Goal: Task Accomplishment & Management: Complete application form

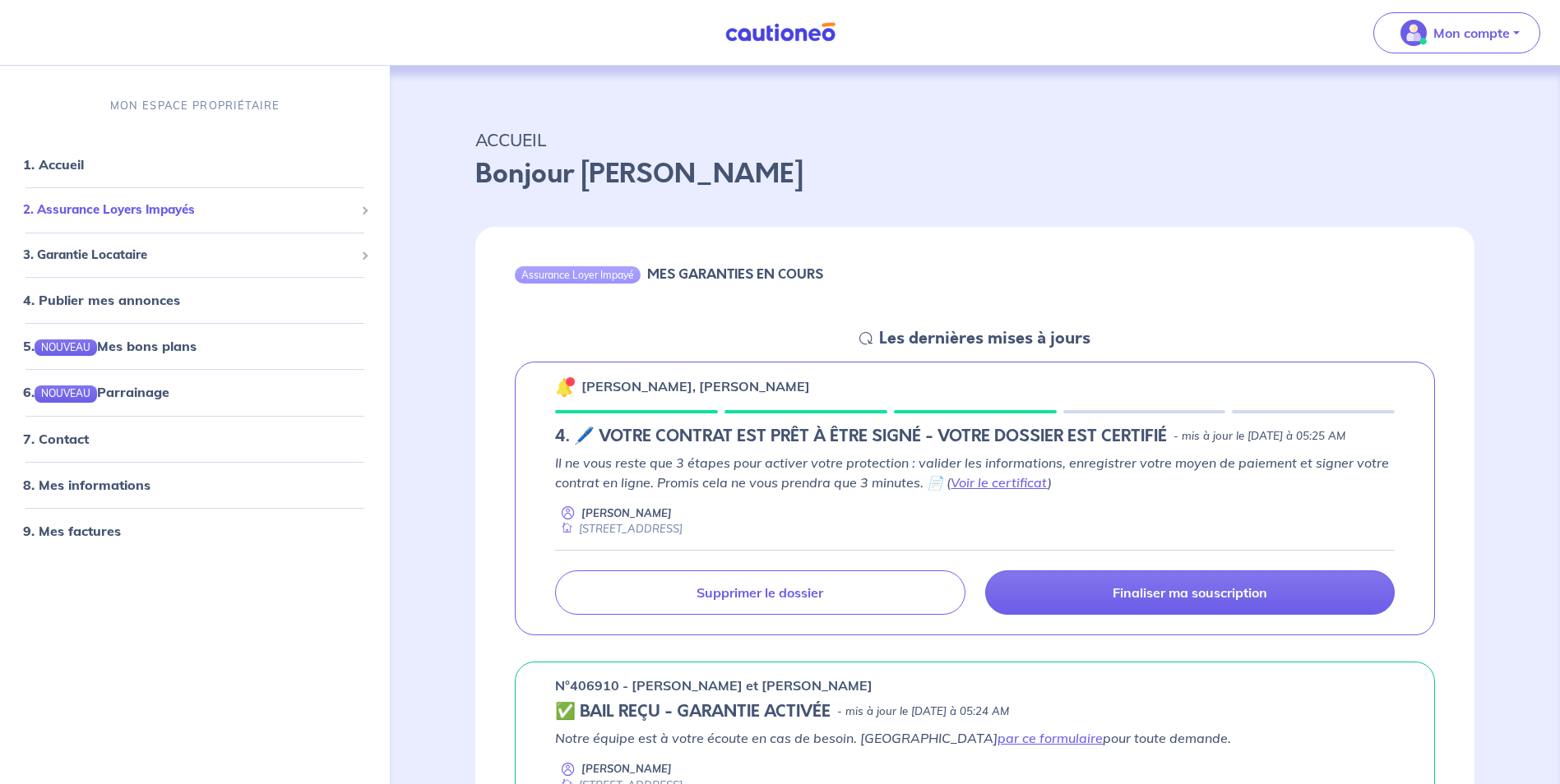
click at [163, 214] on span "2. Assurance Loyers Impayés" at bounding box center [189, 211] width 331 height 19
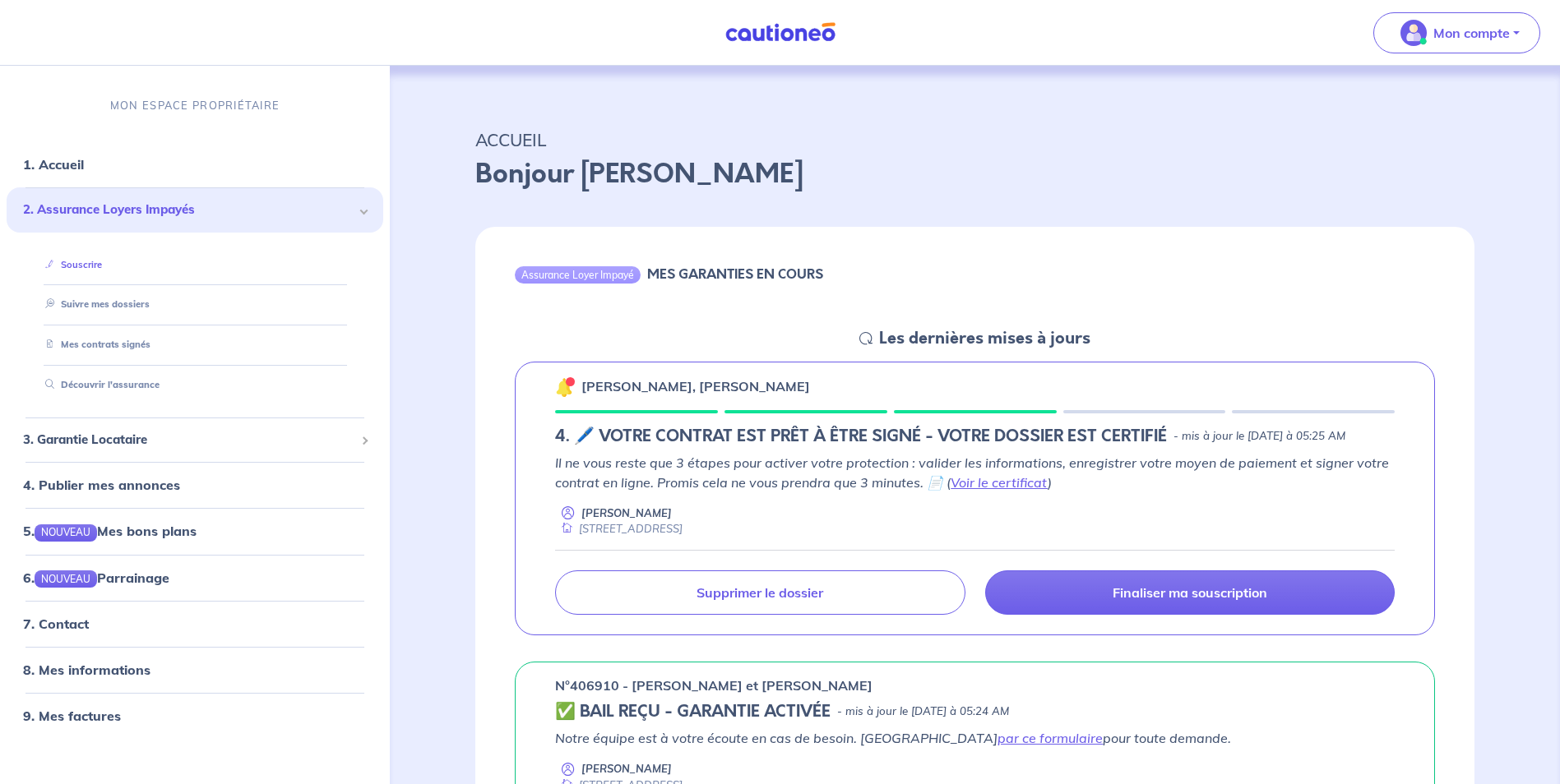
click at [83, 262] on link "Souscrire" at bounding box center [69, 264] width 63 height 11
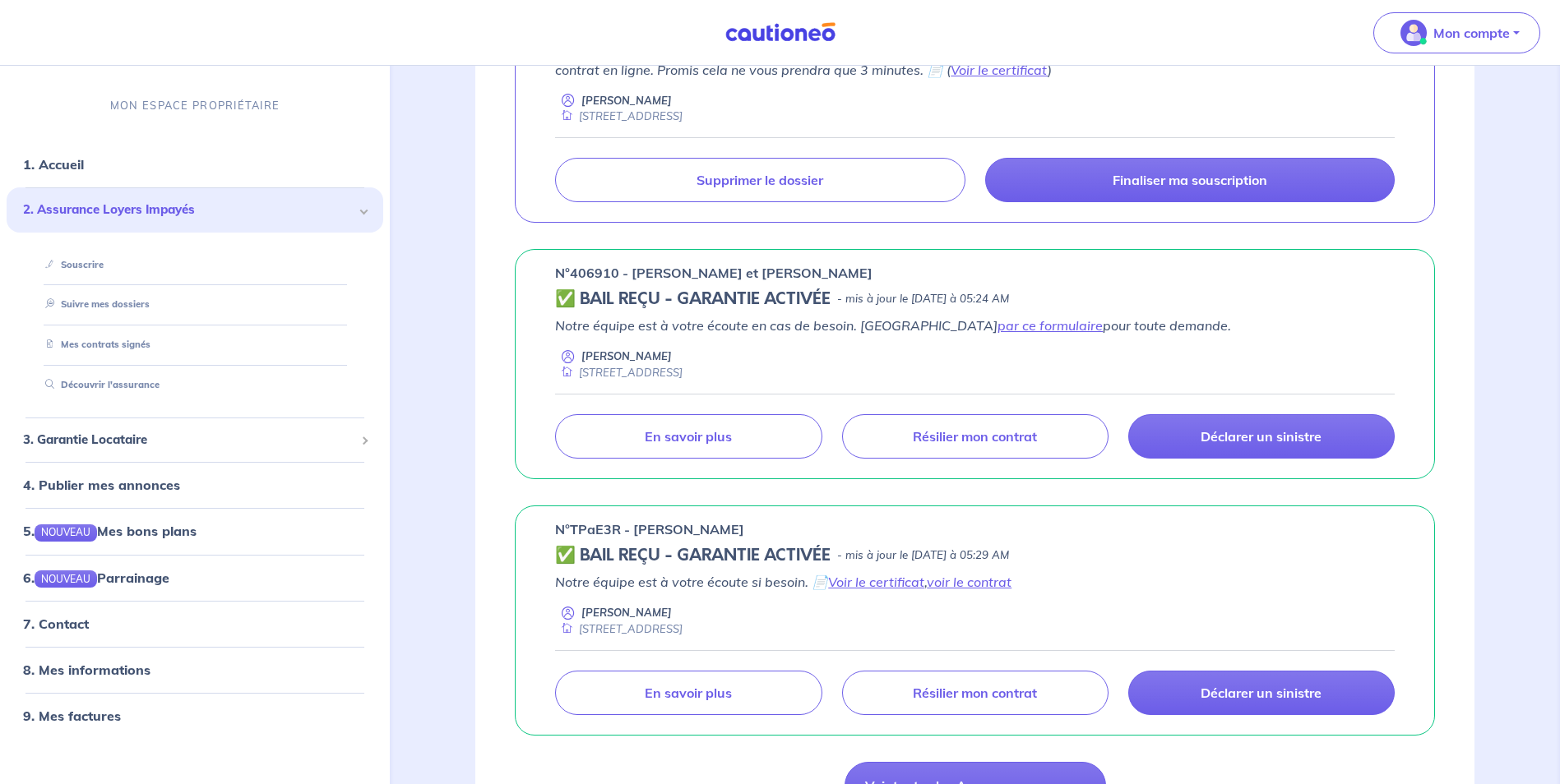
scroll to position [414, 0]
drag, startPoint x: 617, startPoint y: 294, endPoint x: 573, endPoint y: 292, distance: 44.0
click at [573, 282] on p "n°406910 - [PERSON_NAME] et [PERSON_NAME]" at bounding box center [714, 272] width 317 height 20
copy p "406910"
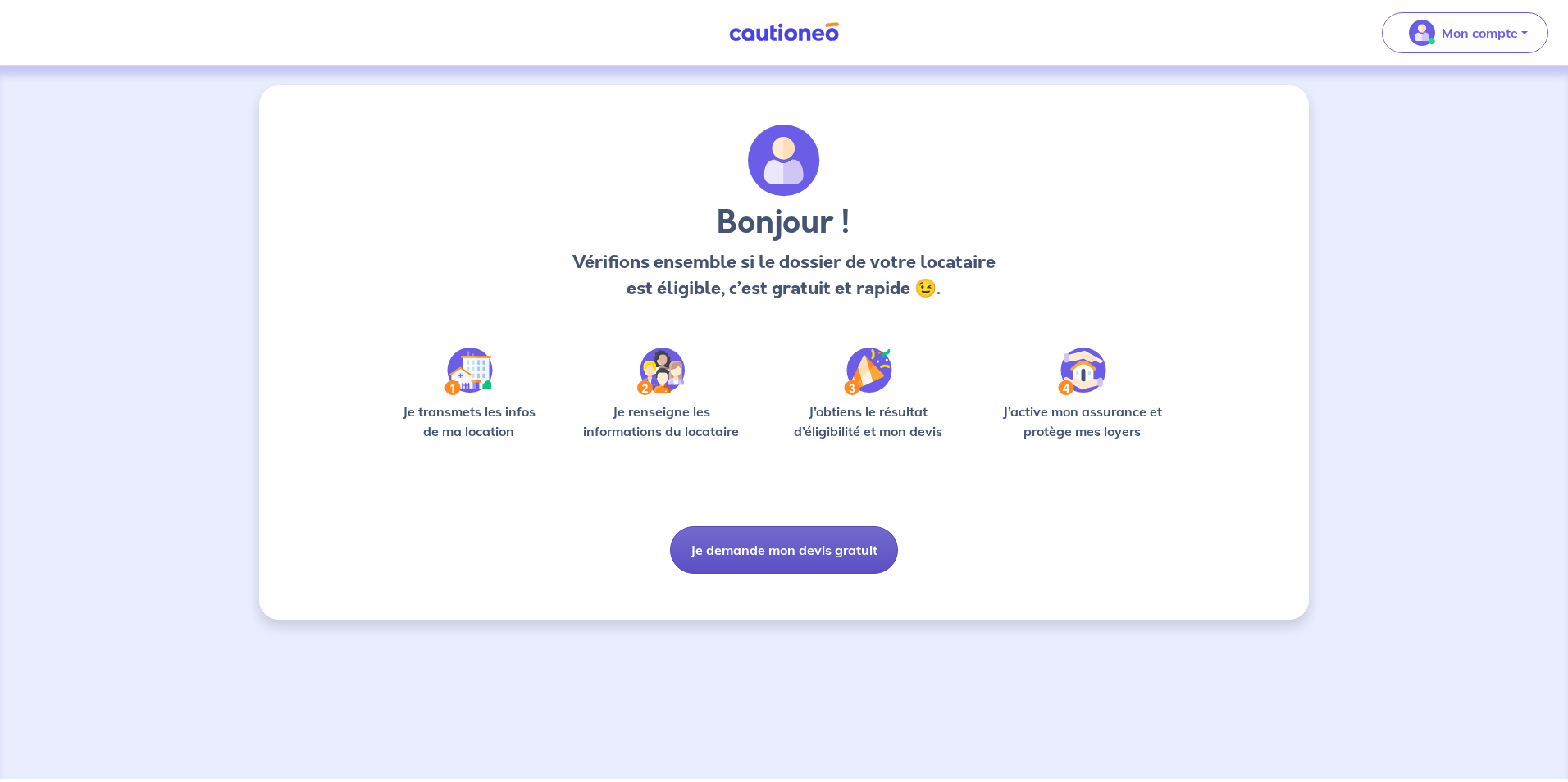
click at [783, 550] on button "Je demande mon devis gratuit" at bounding box center [784, 550] width 228 height 48
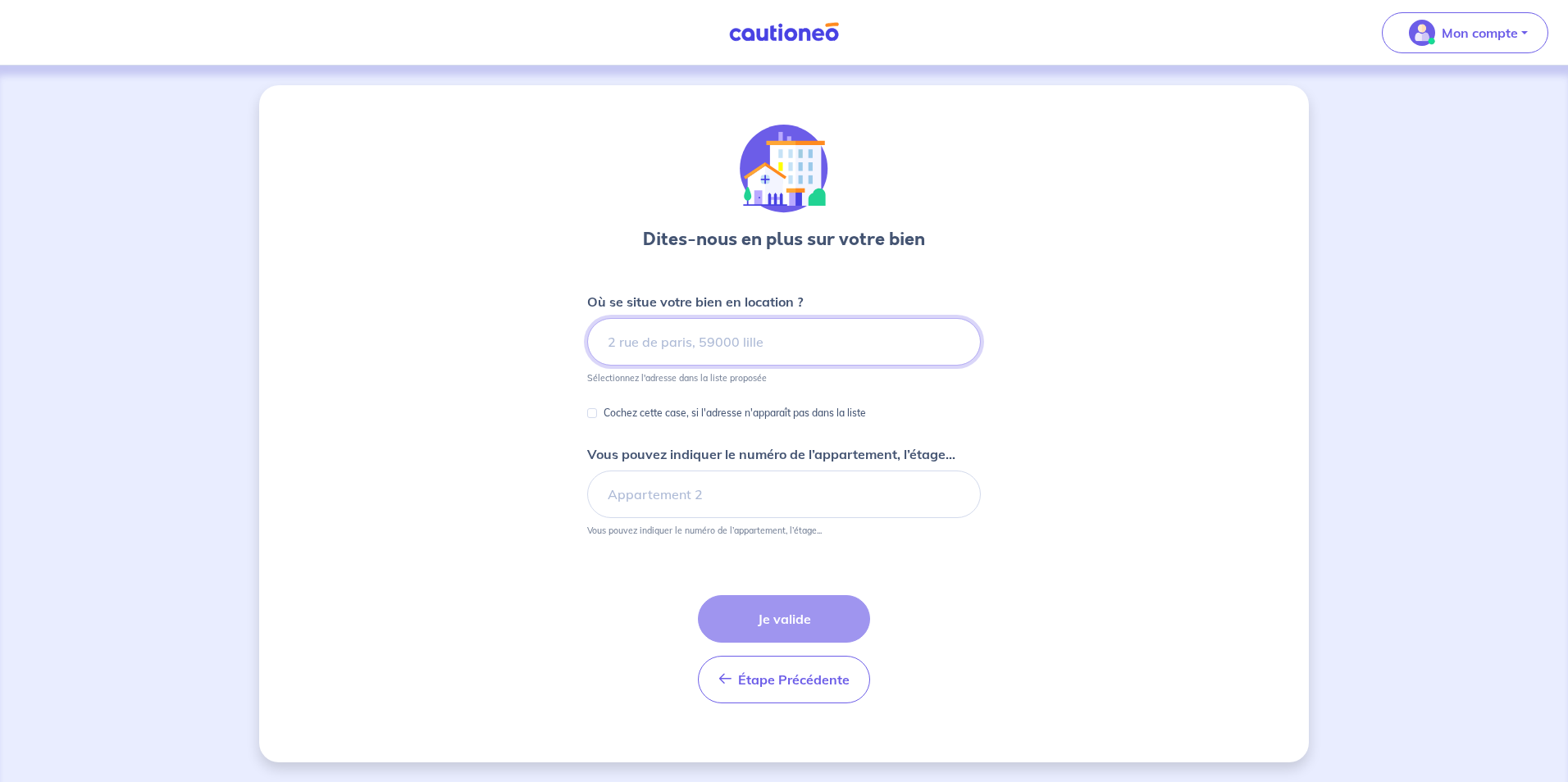
click at [702, 351] on input at bounding box center [784, 341] width 394 height 48
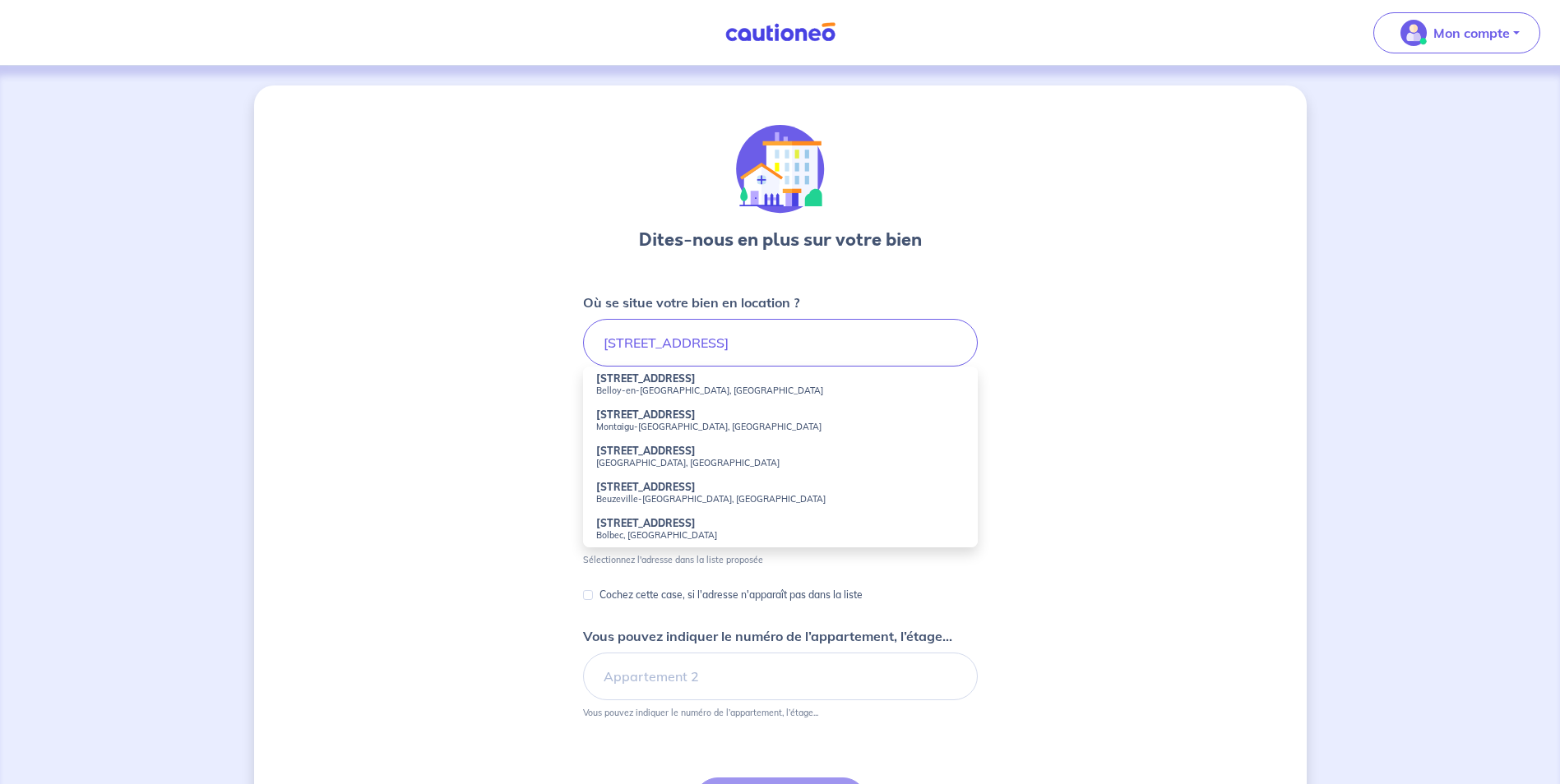
click at [656, 388] on small "Belloy-en-[GEOGRAPHIC_DATA], [GEOGRAPHIC_DATA]" at bounding box center [780, 390] width 369 height 11
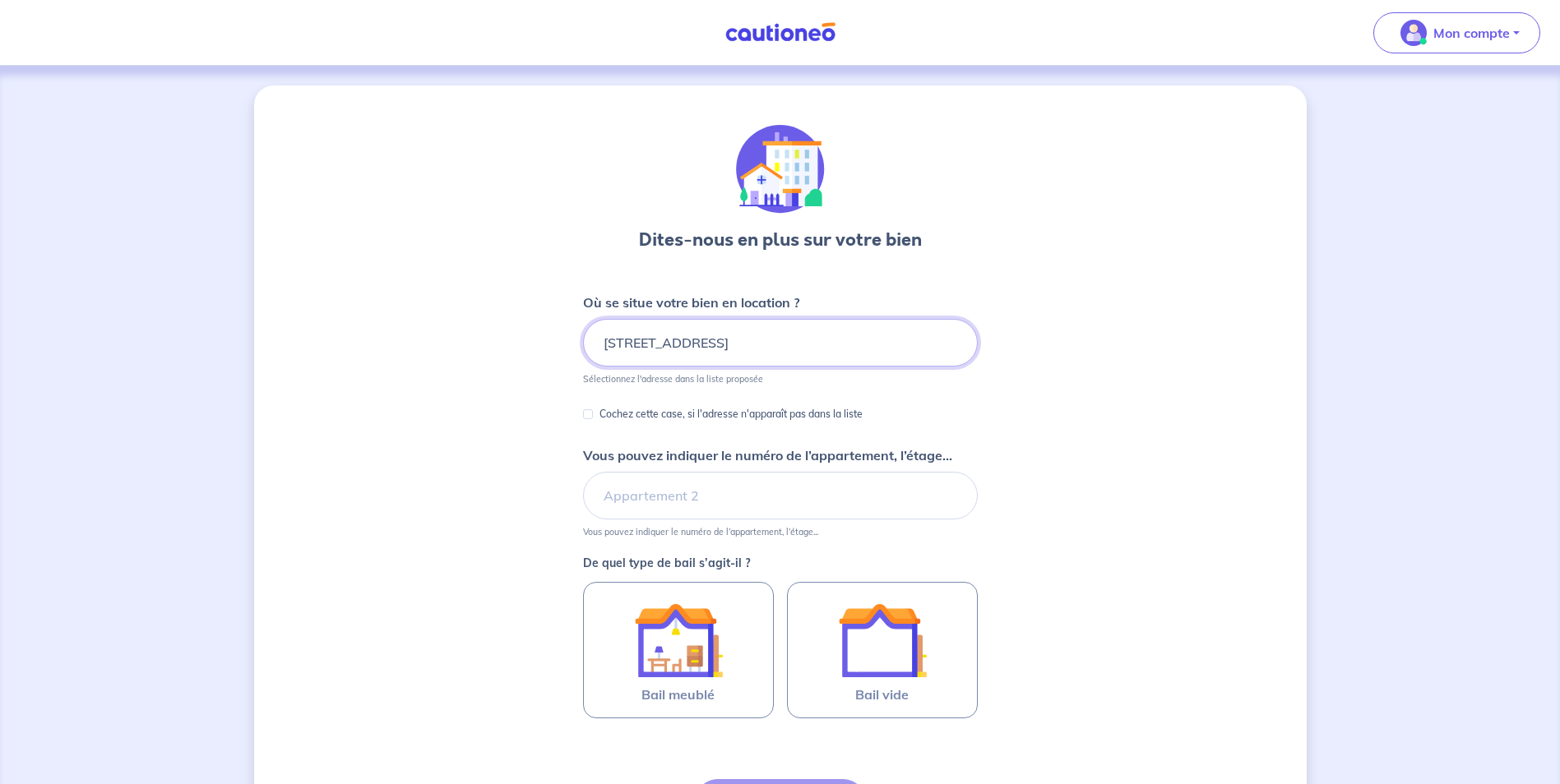
click at [619, 348] on input "[STREET_ADDRESS]" at bounding box center [780, 342] width 395 height 48
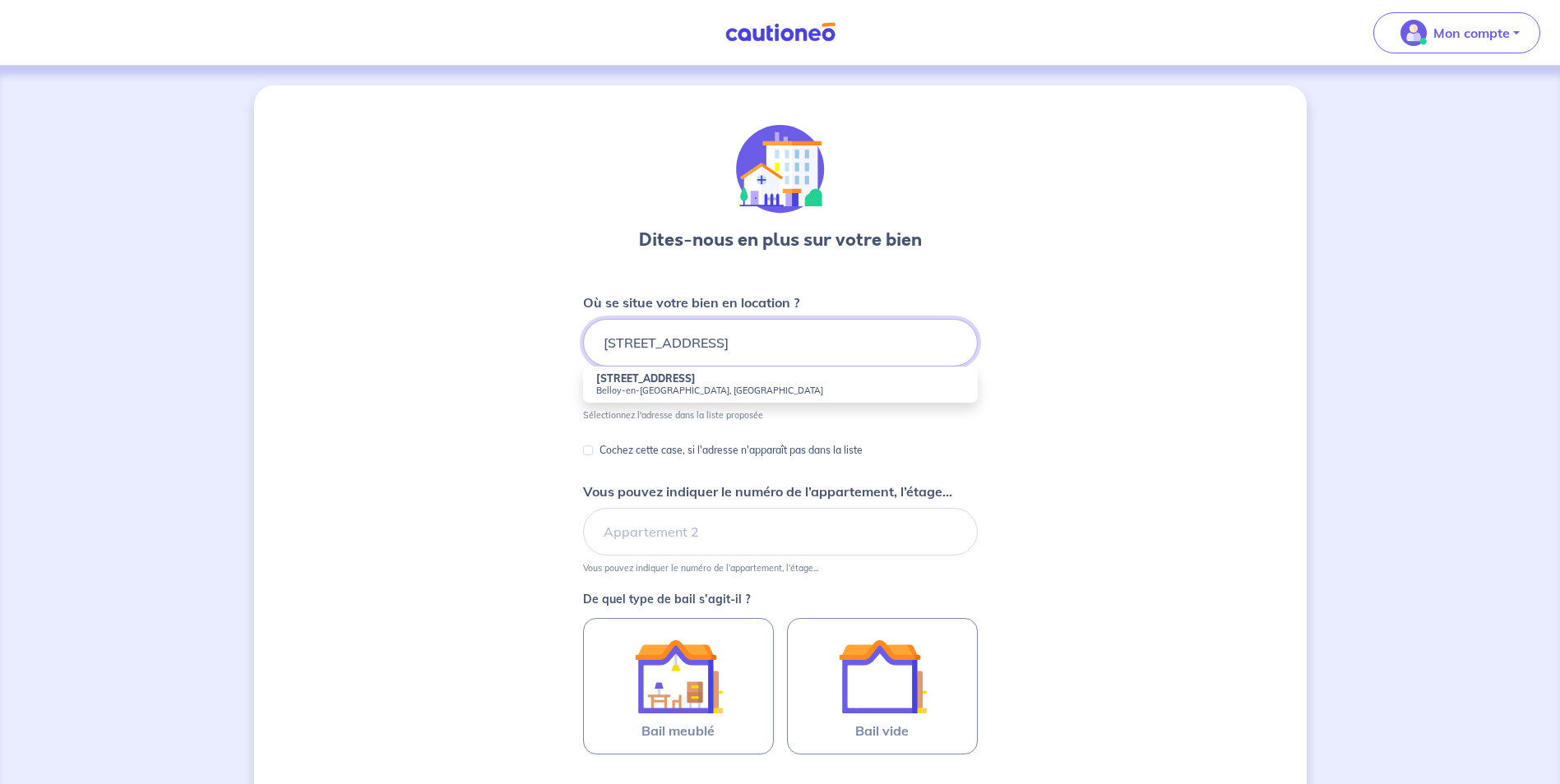
type input "[STREET_ADDRESS]"
click at [909, 373] on li "[STREET_ADDRESS]" at bounding box center [780, 384] width 395 height 37
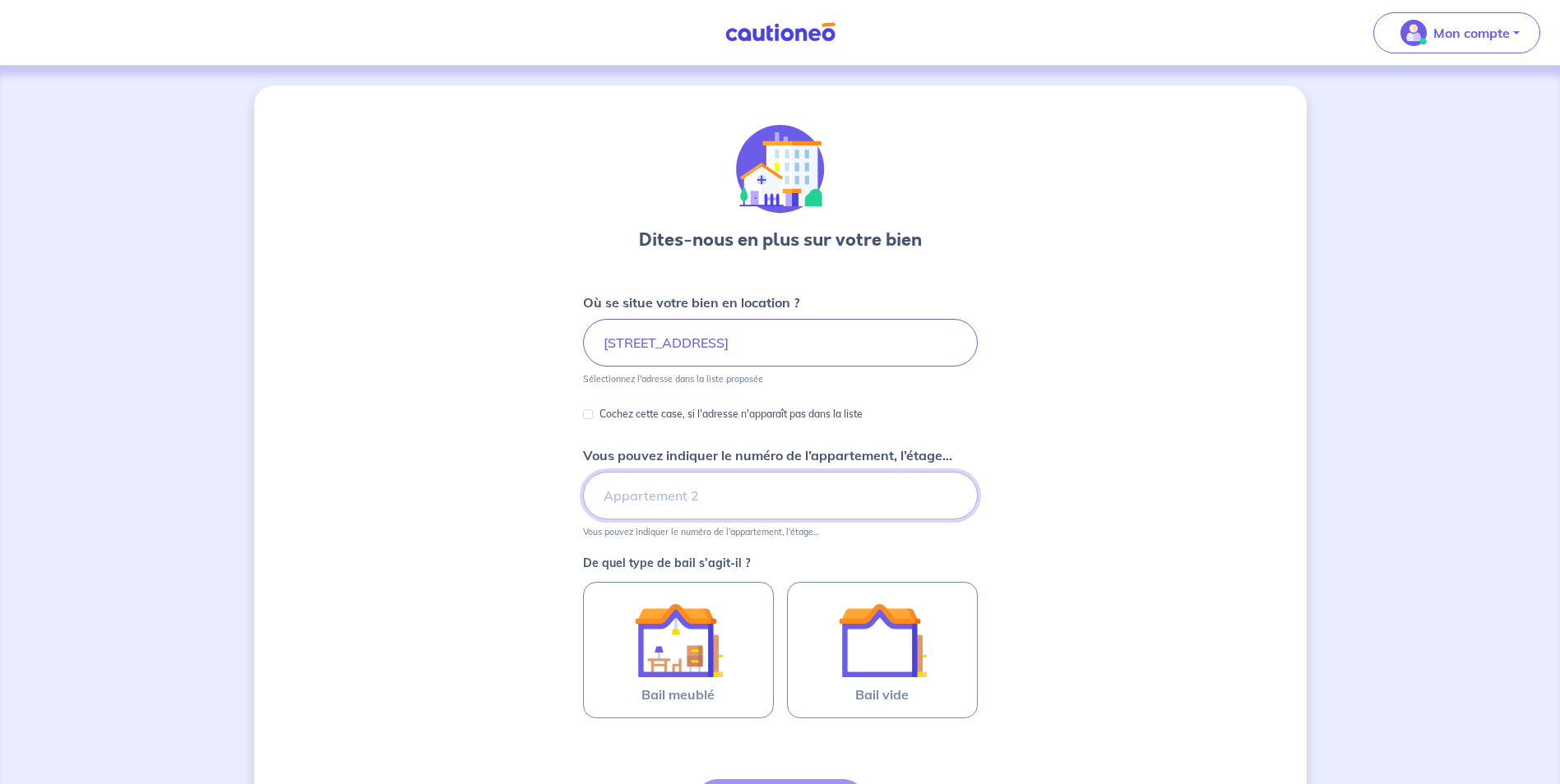
click at [769, 512] on input "Vous pouvez indiquer le numéro de l’appartement, l’étage..." at bounding box center [780, 495] width 395 height 48
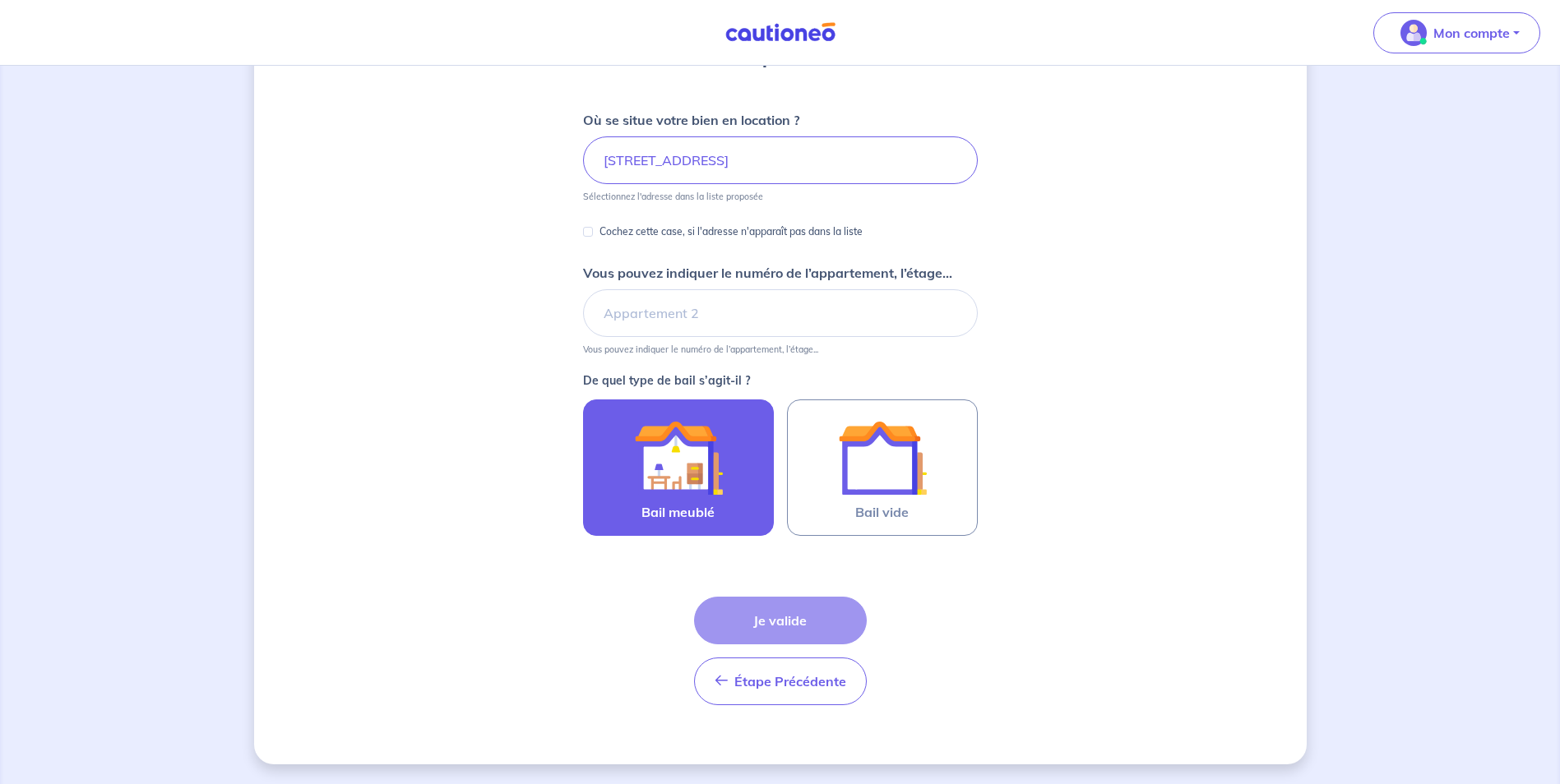
click at [665, 449] on img at bounding box center [678, 458] width 89 height 89
click at [0, 0] on input "Bail meublé" at bounding box center [0, 0] width 0 height 0
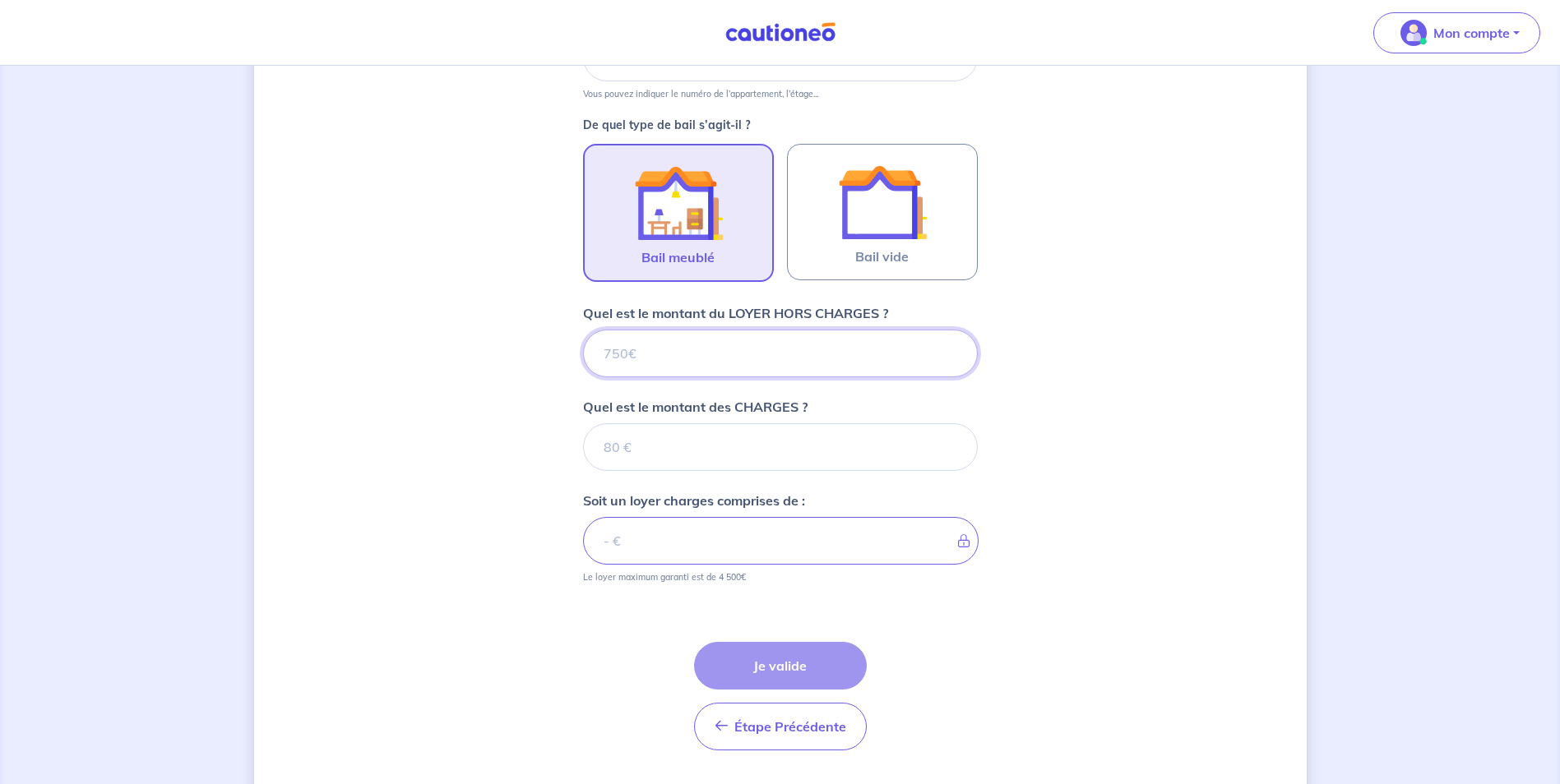
scroll to position [483, 0]
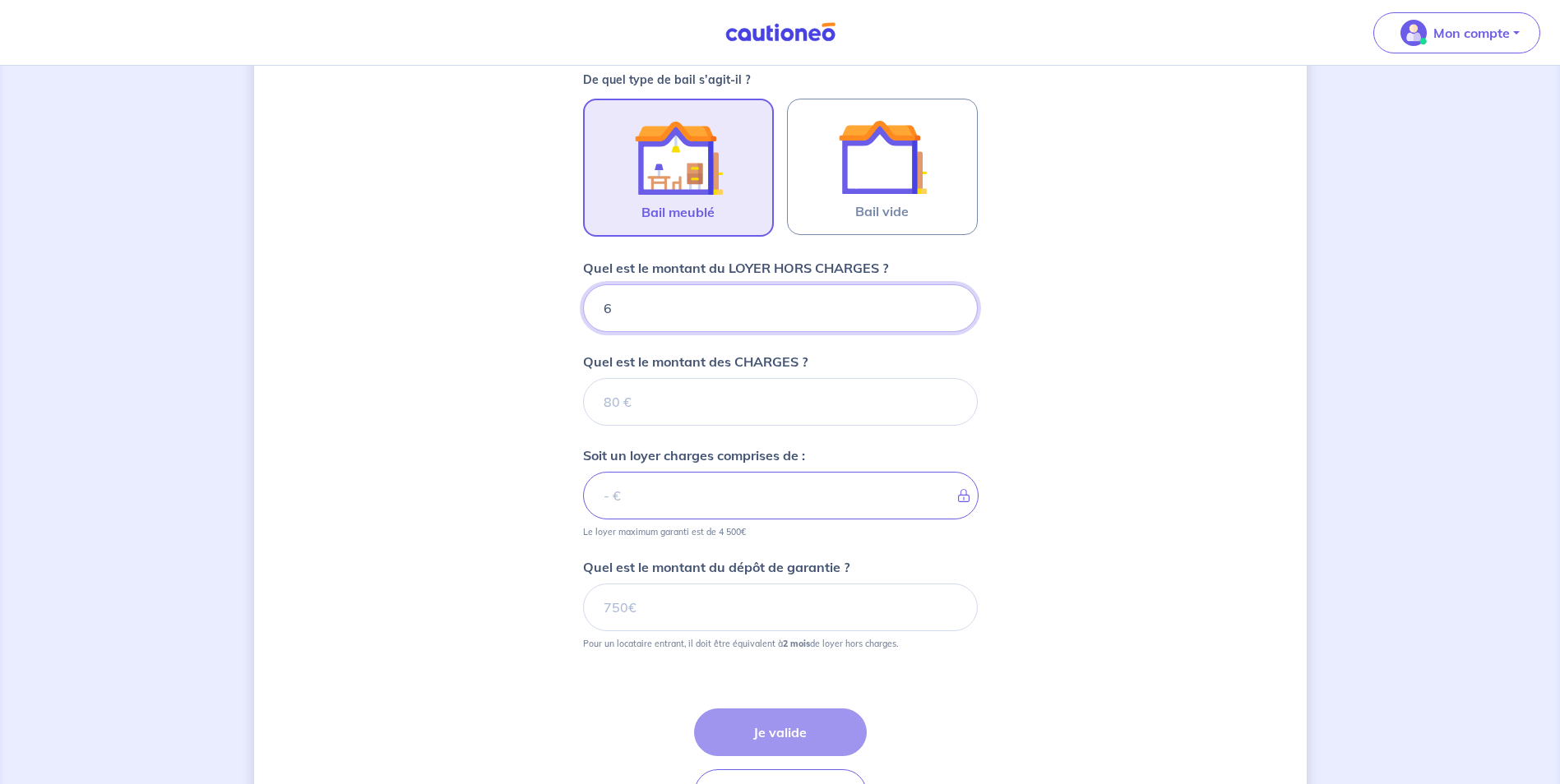
type input "68"
type input "680"
click at [1128, 443] on div "Dites-nous en plus sur votre bien Où se situe votre bien en location ? [STREET_…" at bounding box center [780, 239] width 1053 height 1274
click at [792, 317] on input "680" at bounding box center [780, 308] width 395 height 48
type input "6"
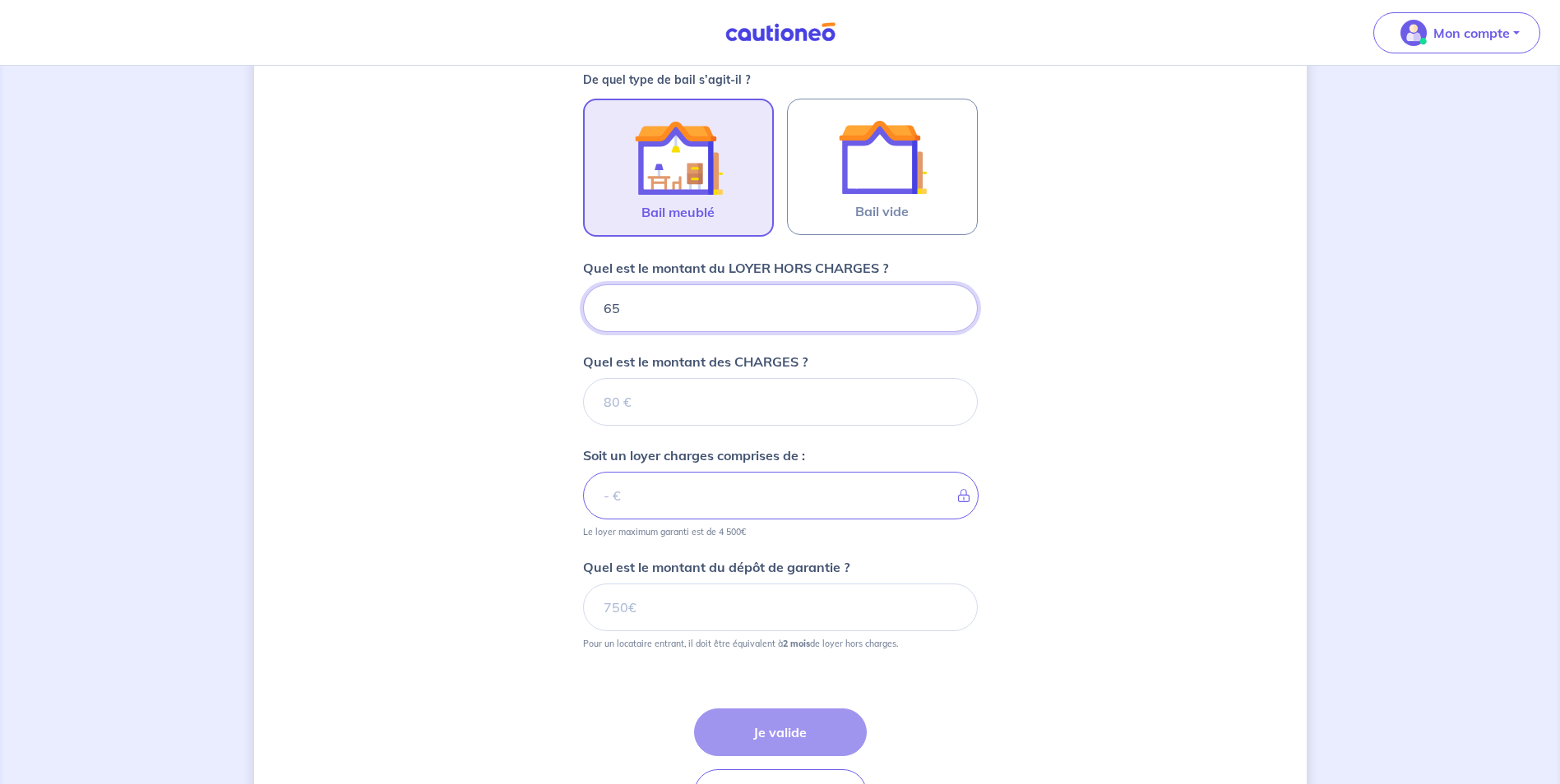
type input "650"
click at [793, 418] on input "Quel est le montant des CHARGES ?" at bounding box center [780, 401] width 395 height 48
type input "30"
type input "680"
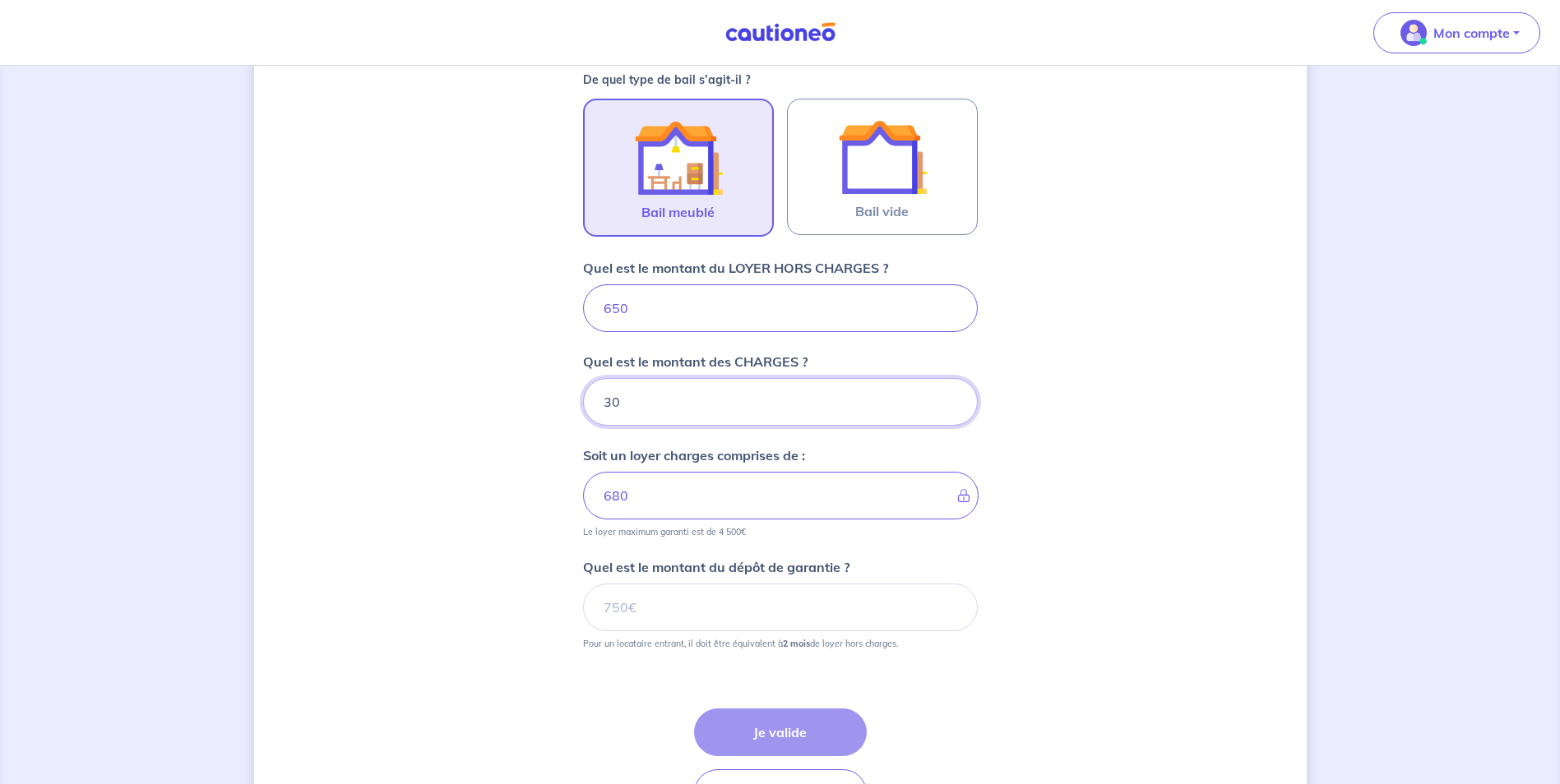
scroll to position [596, 0]
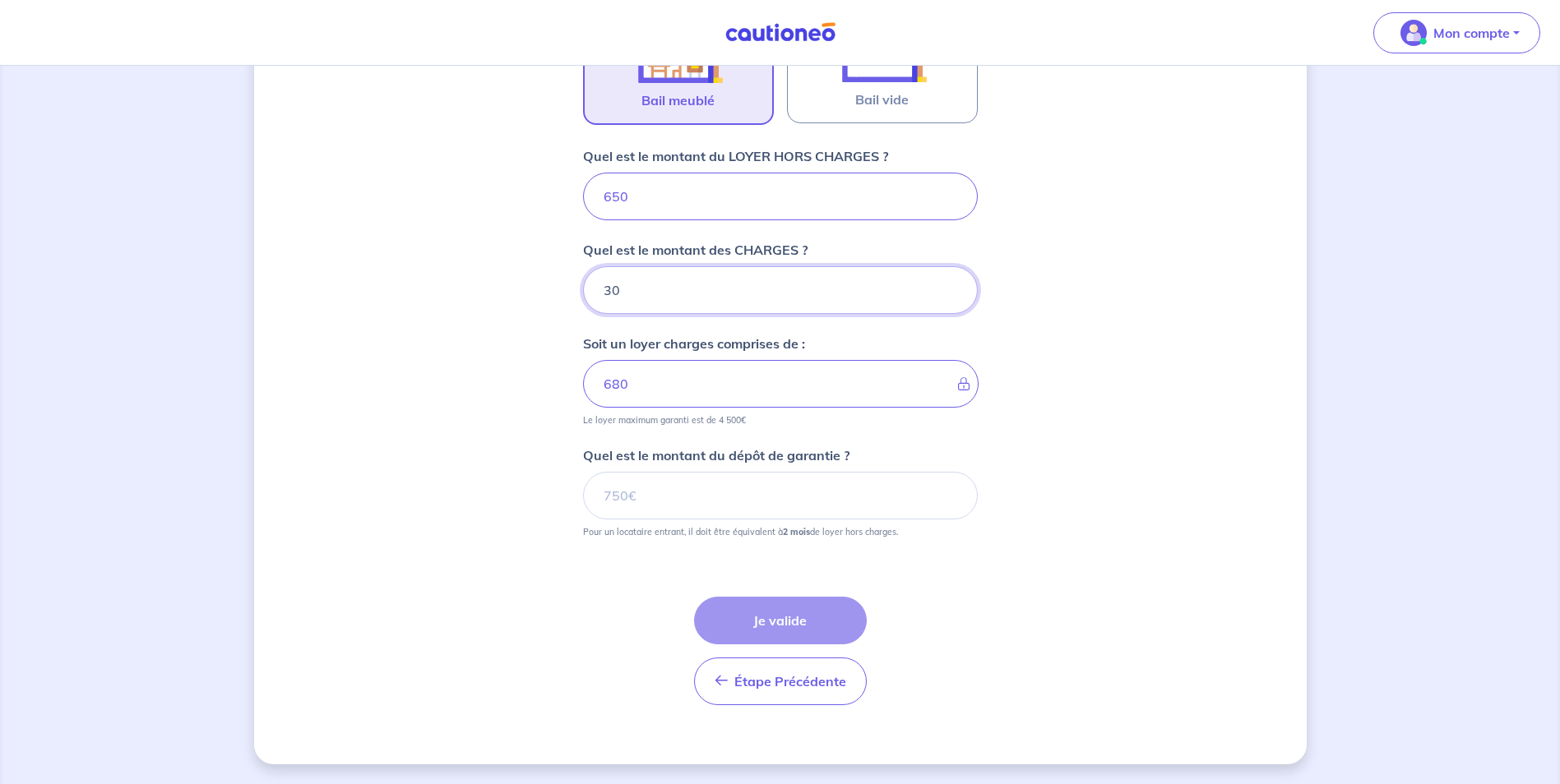
type input "30"
click at [703, 497] on input "Quel est le montant du dépôt de garantie ?" at bounding box center [780, 495] width 395 height 48
type input "1300"
click at [813, 618] on button "Je valide" at bounding box center [780, 620] width 173 height 48
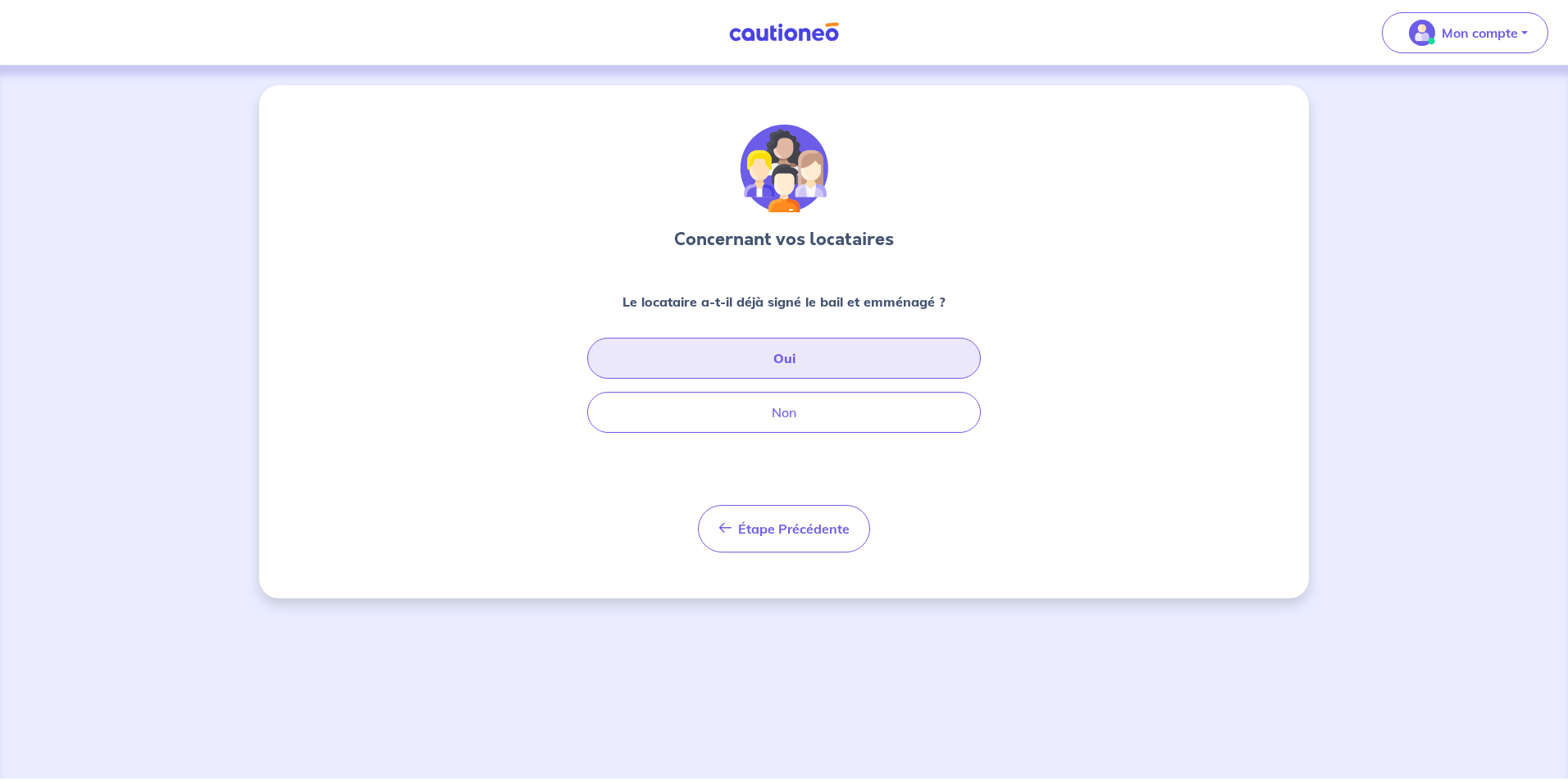
click at [920, 347] on button "Oui" at bounding box center [784, 358] width 394 height 41
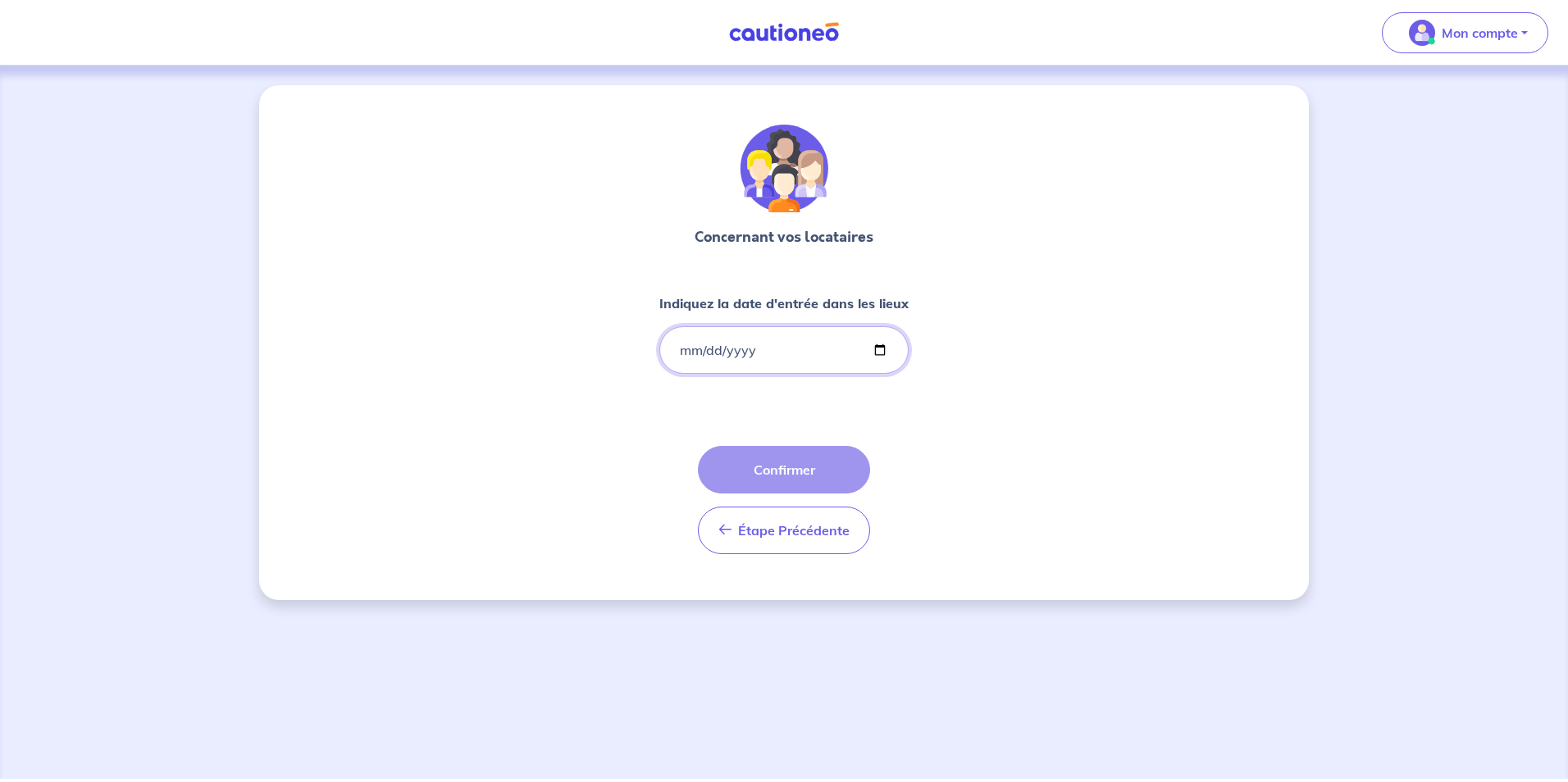
click at [877, 344] on input "Indiquez la date d'entrée dans les lieux" at bounding box center [784, 350] width 249 height 48
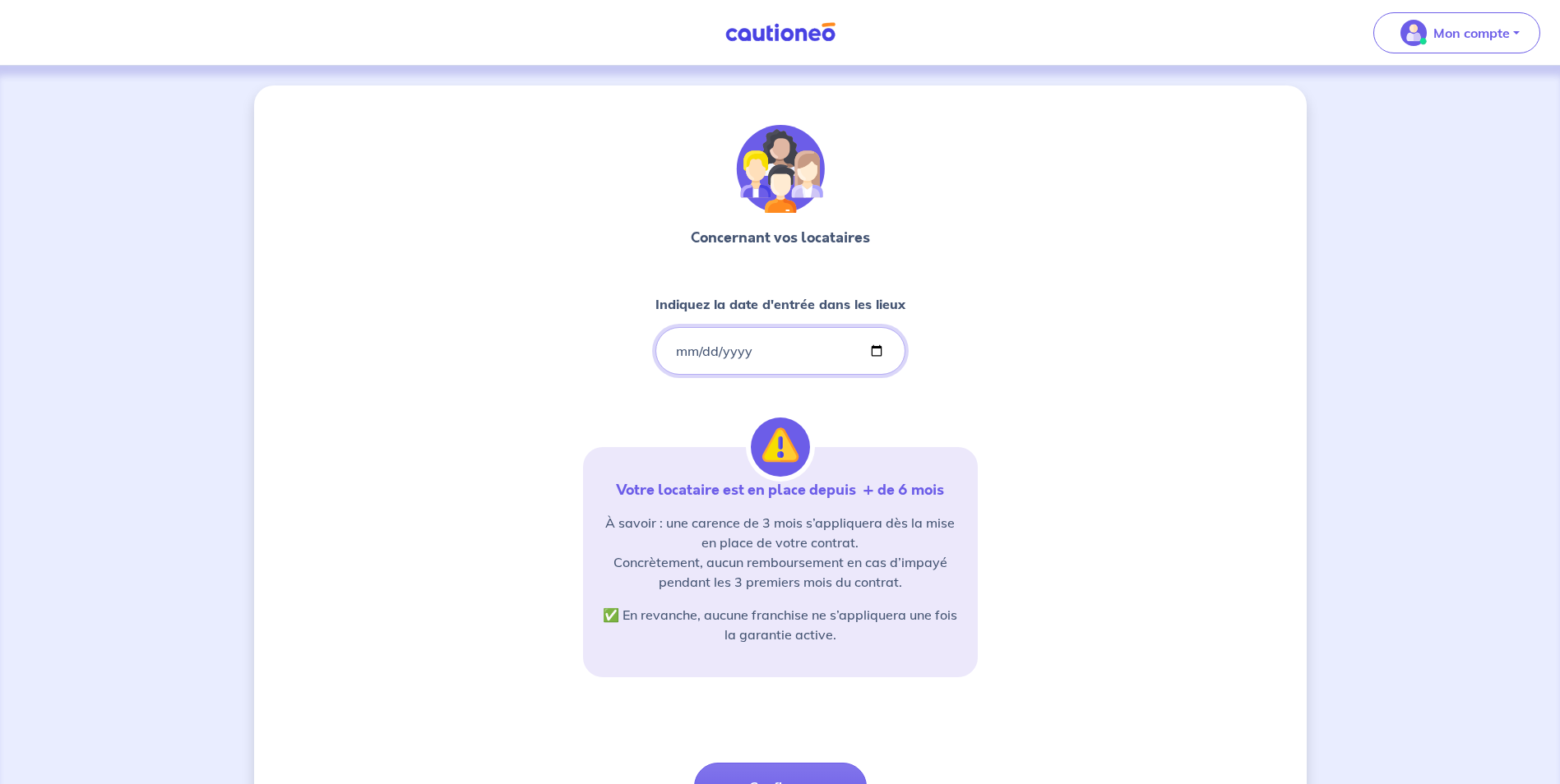
type input "[DATE]"
click at [1029, 381] on div "Concernant vos locataires Indiquez la date d'entrée dans les lieux [DATE] Votre…" at bounding box center [780, 501] width 1053 height 832
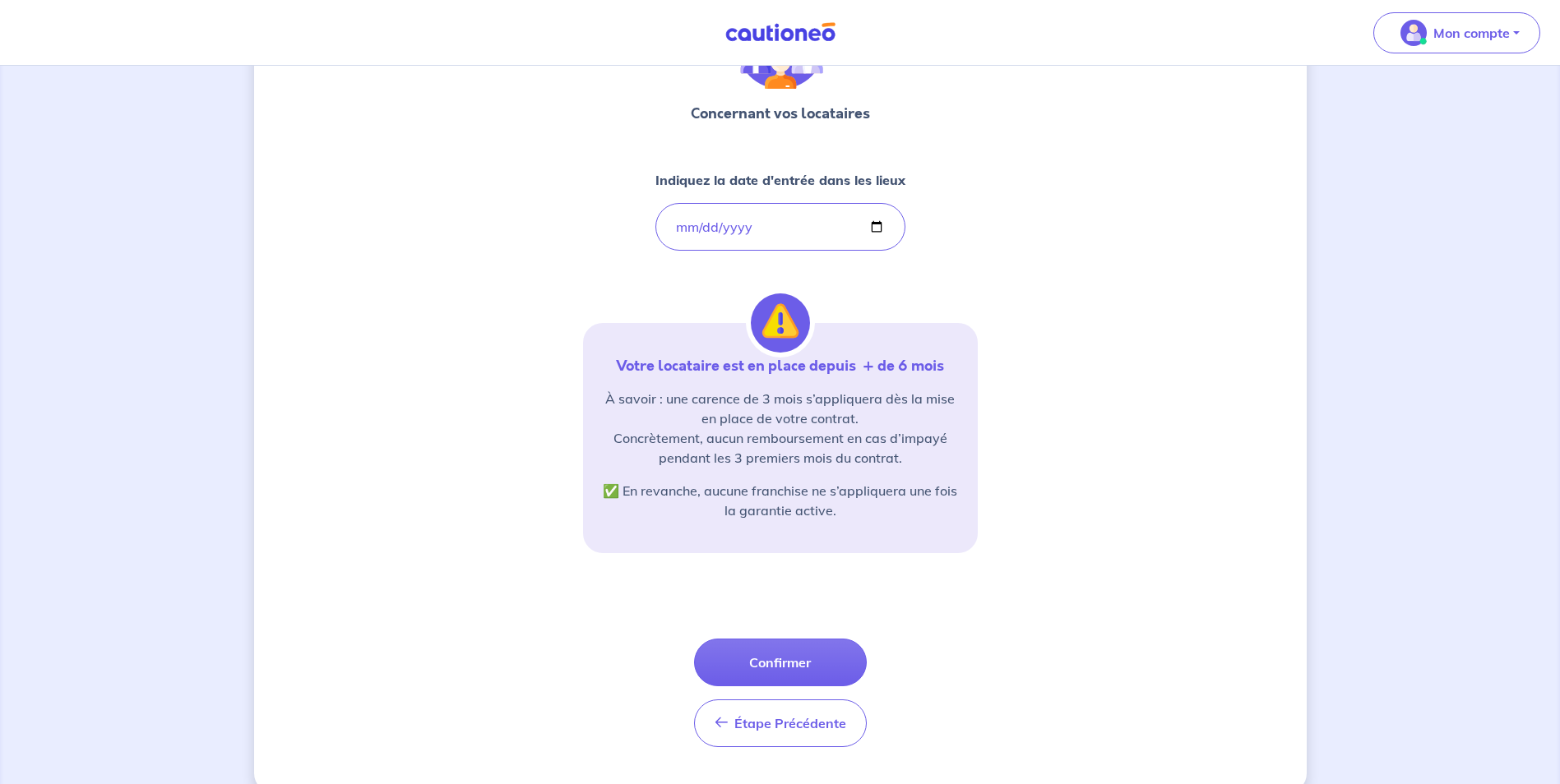
scroll to position [153, 0]
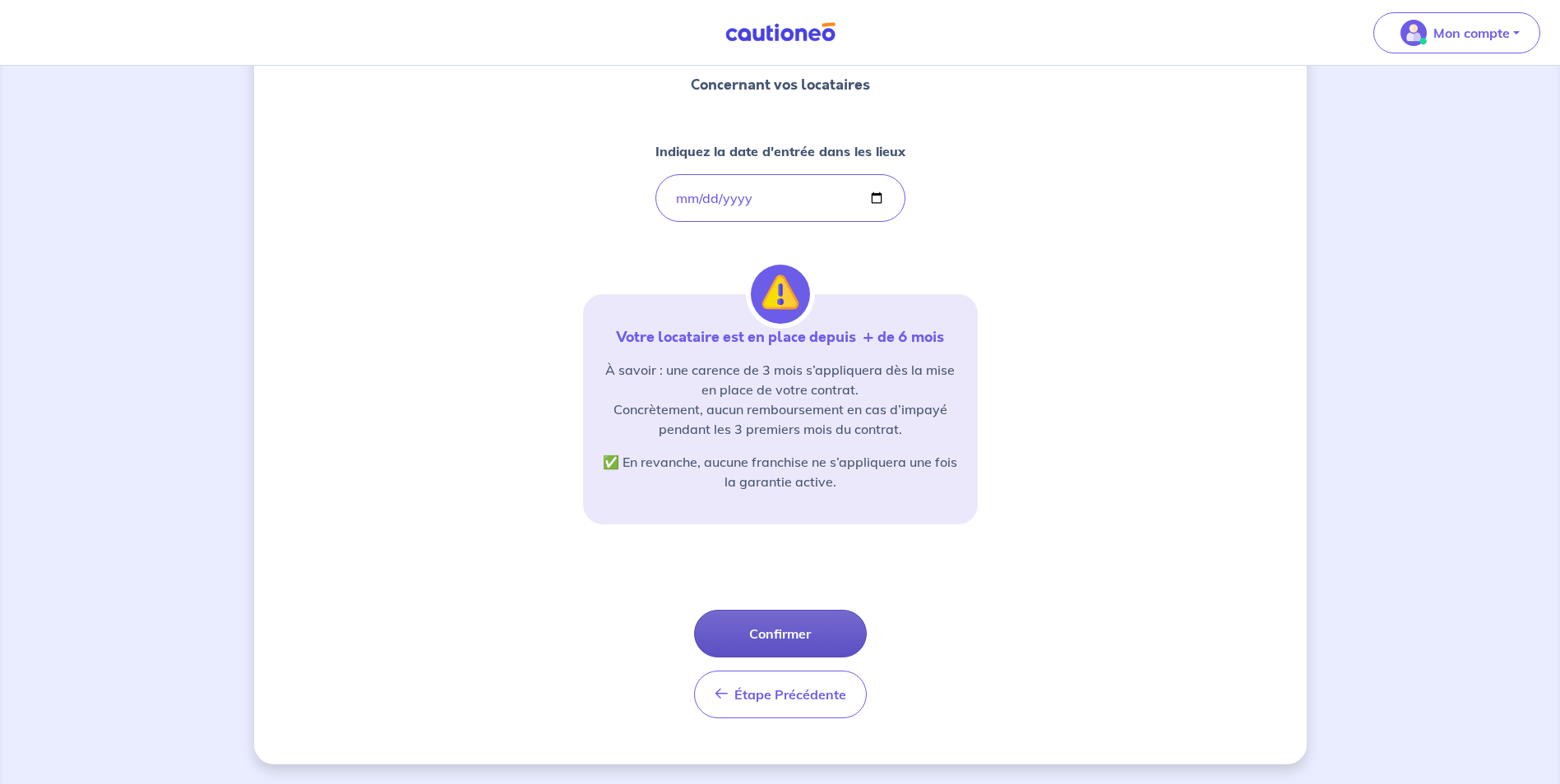
click at [852, 626] on button "Confirmer" at bounding box center [780, 633] width 173 height 48
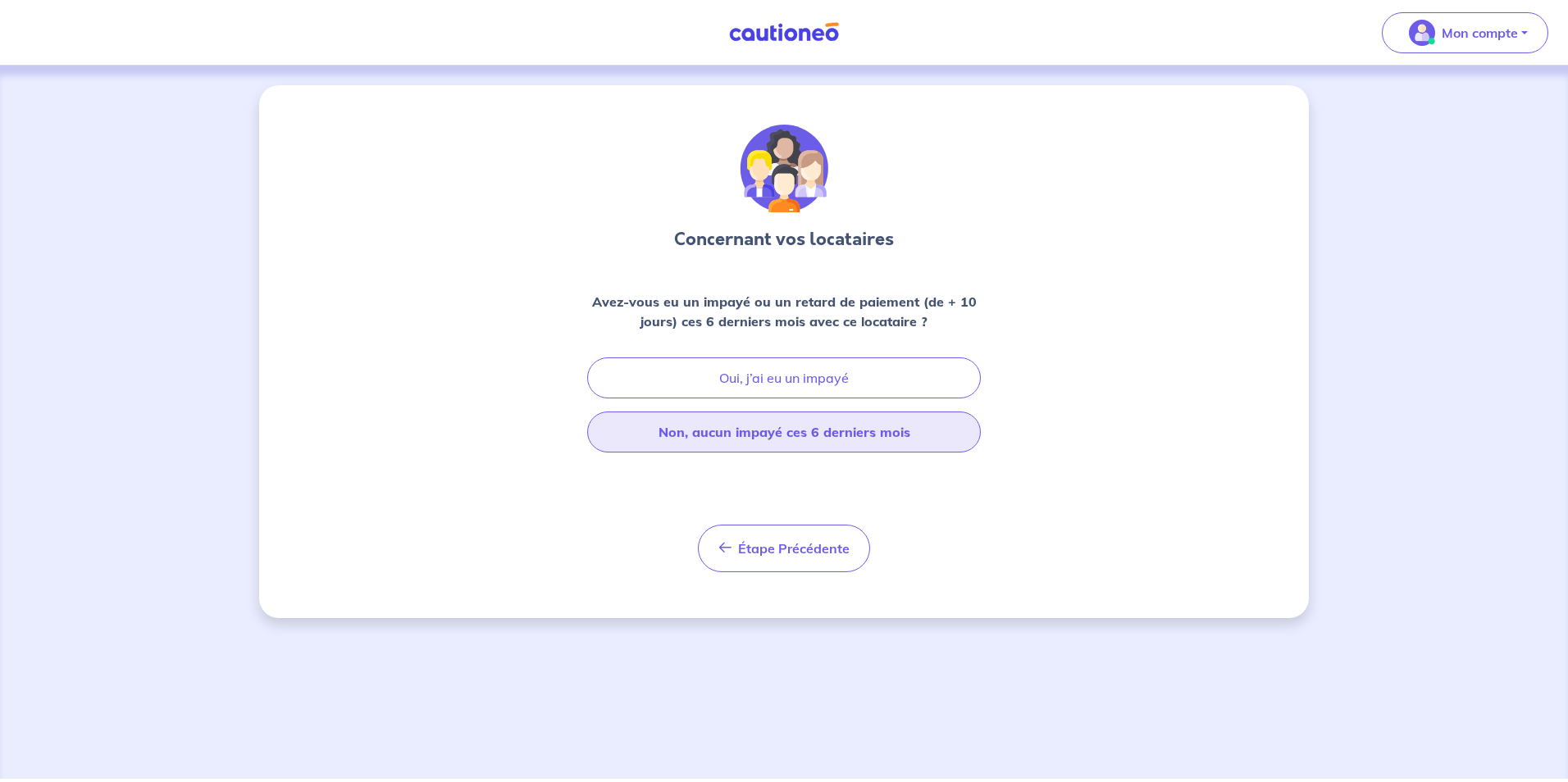
click at [905, 444] on button "Non, aucun impayé ces 6 derniers mois" at bounding box center [784, 432] width 394 height 41
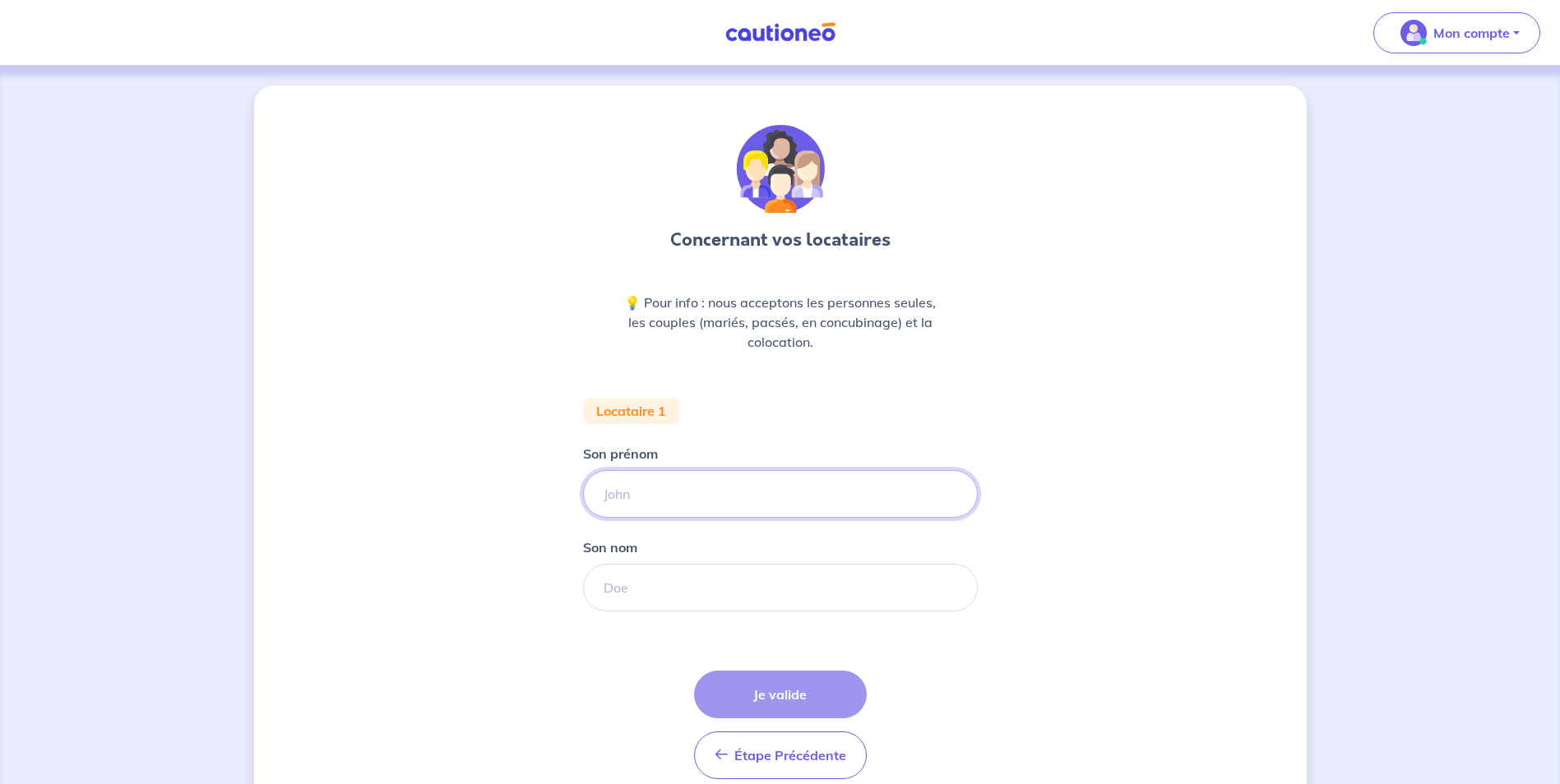
click at [822, 494] on input "Son prénom" at bounding box center [780, 493] width 395 height 48
type input "[PERSON_NAME]"
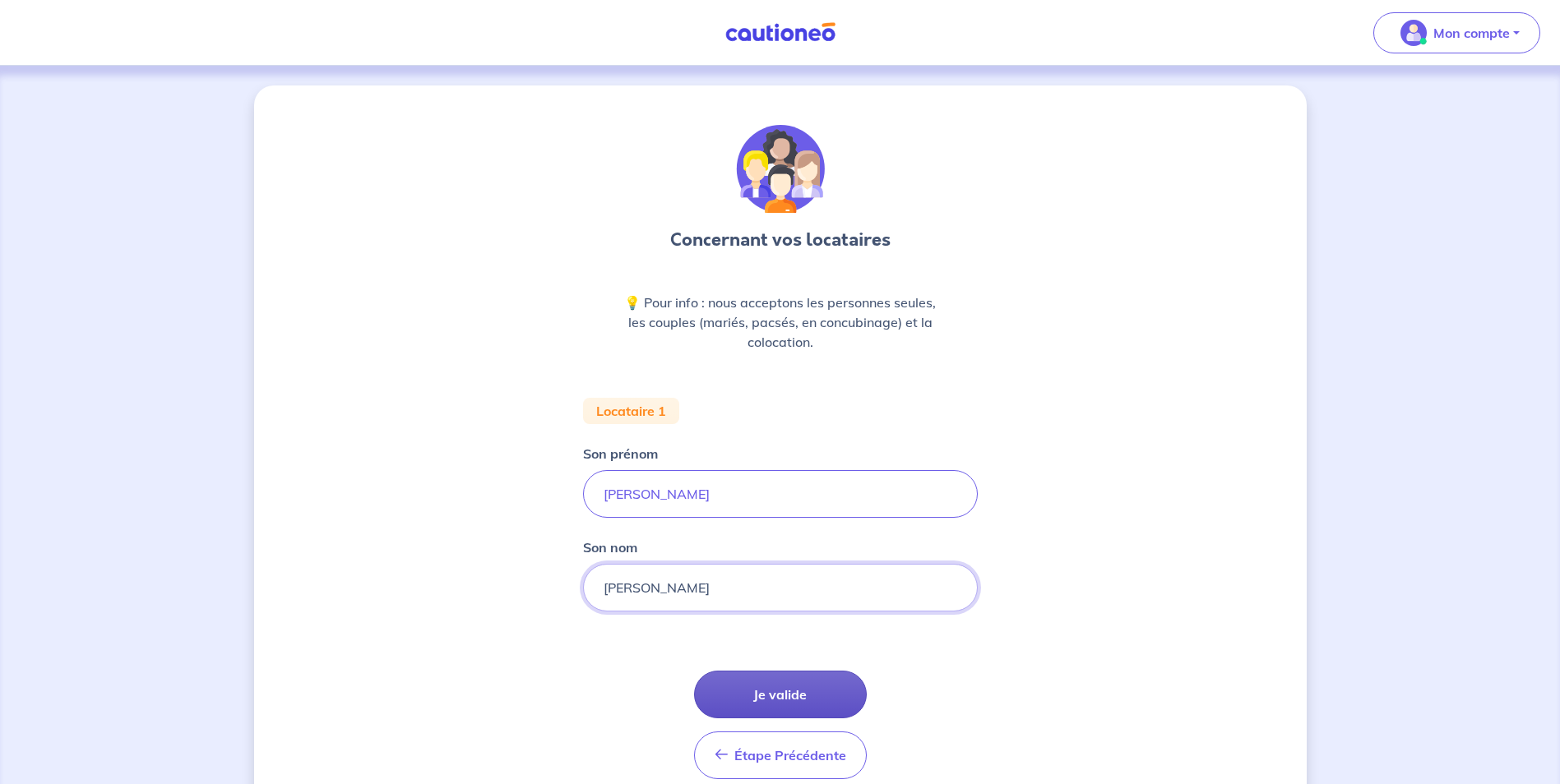
type input "[PERSON_NAME]"
click at [822, 683] on button "Je valide" at bounding box center [780, 694] width 173 height 48
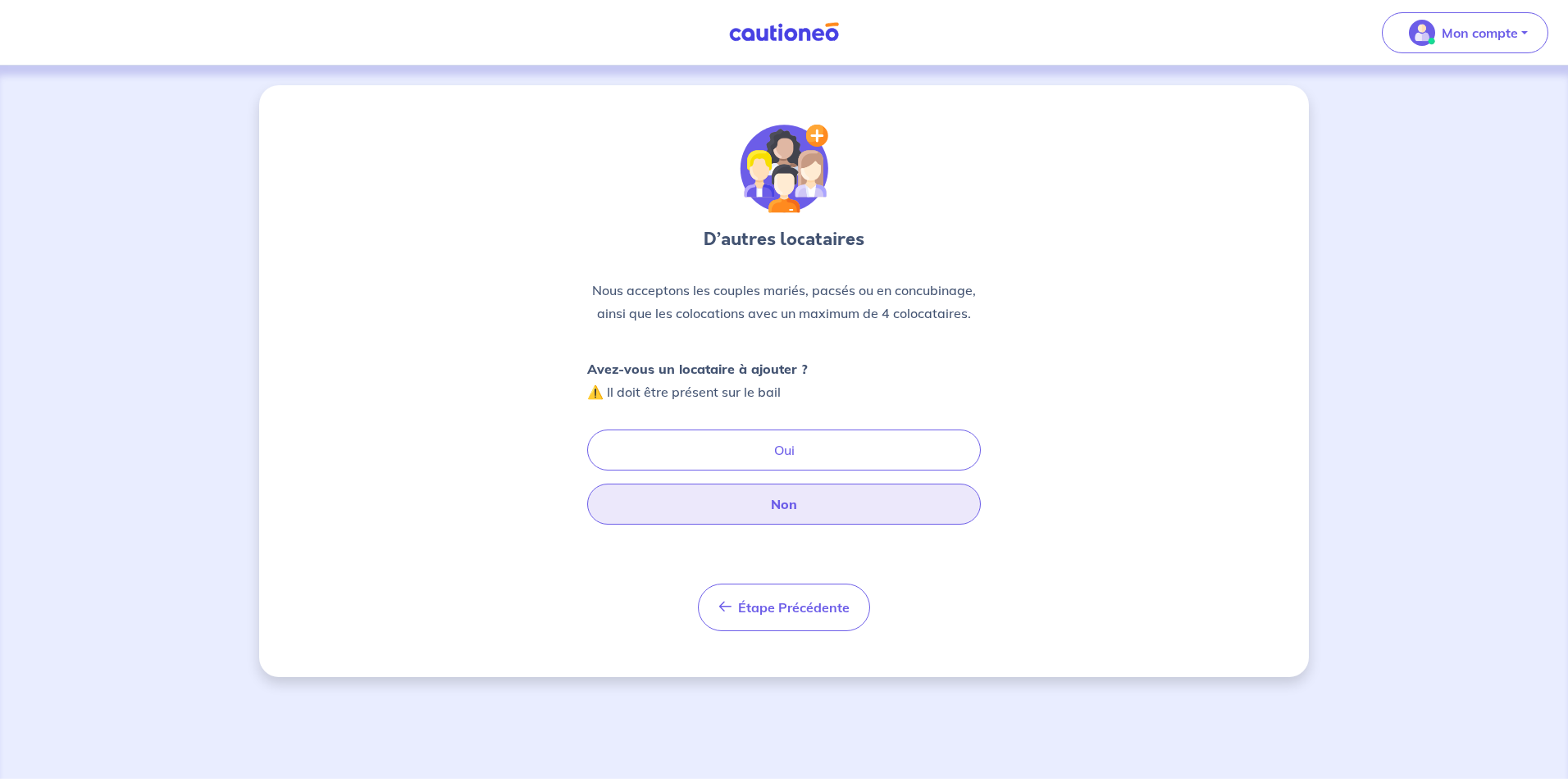
click at [907, 511] on button "Non" at bounding box center [784, 504] width 394 height 41
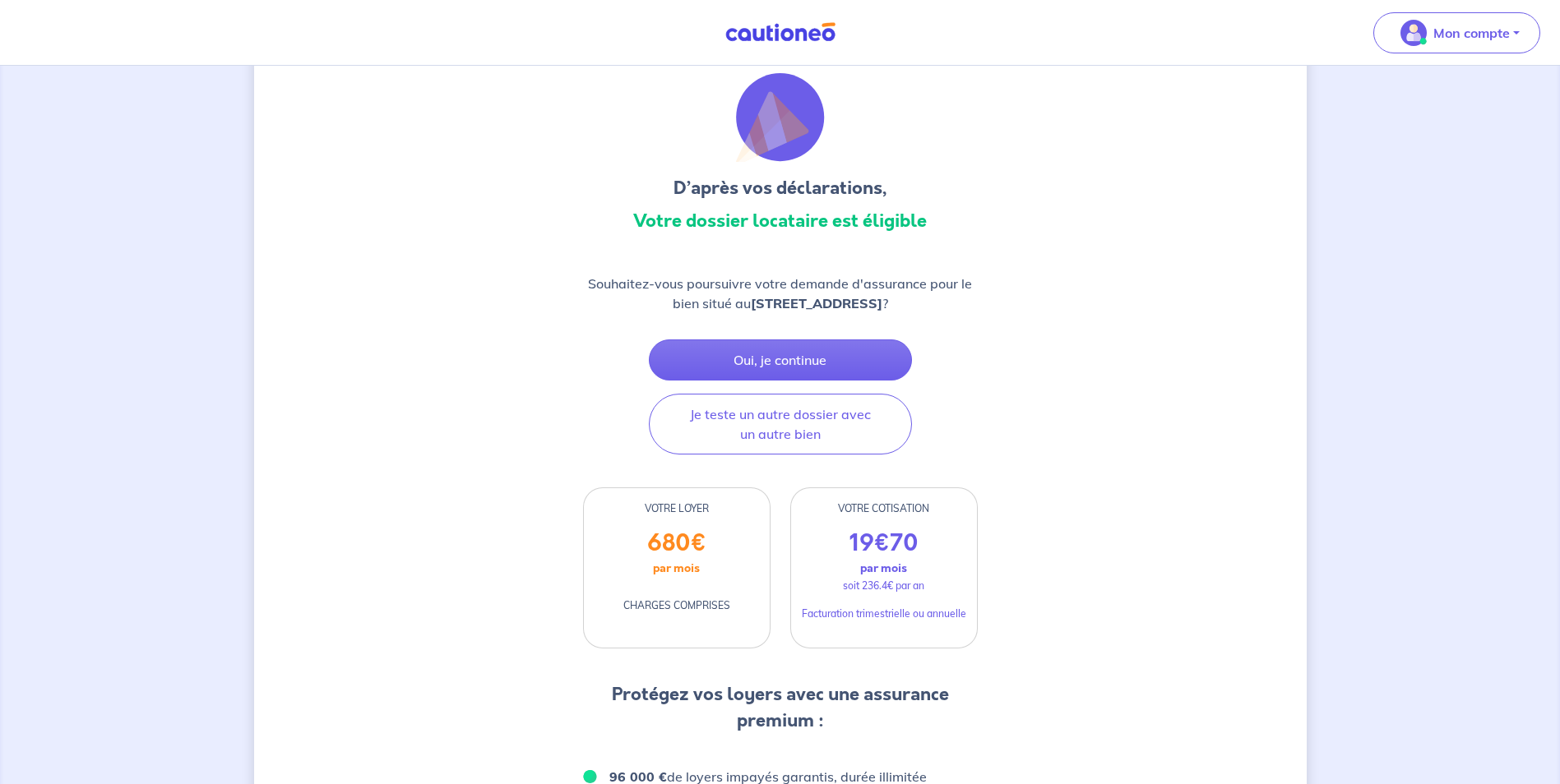
scroll to position [51, 0]
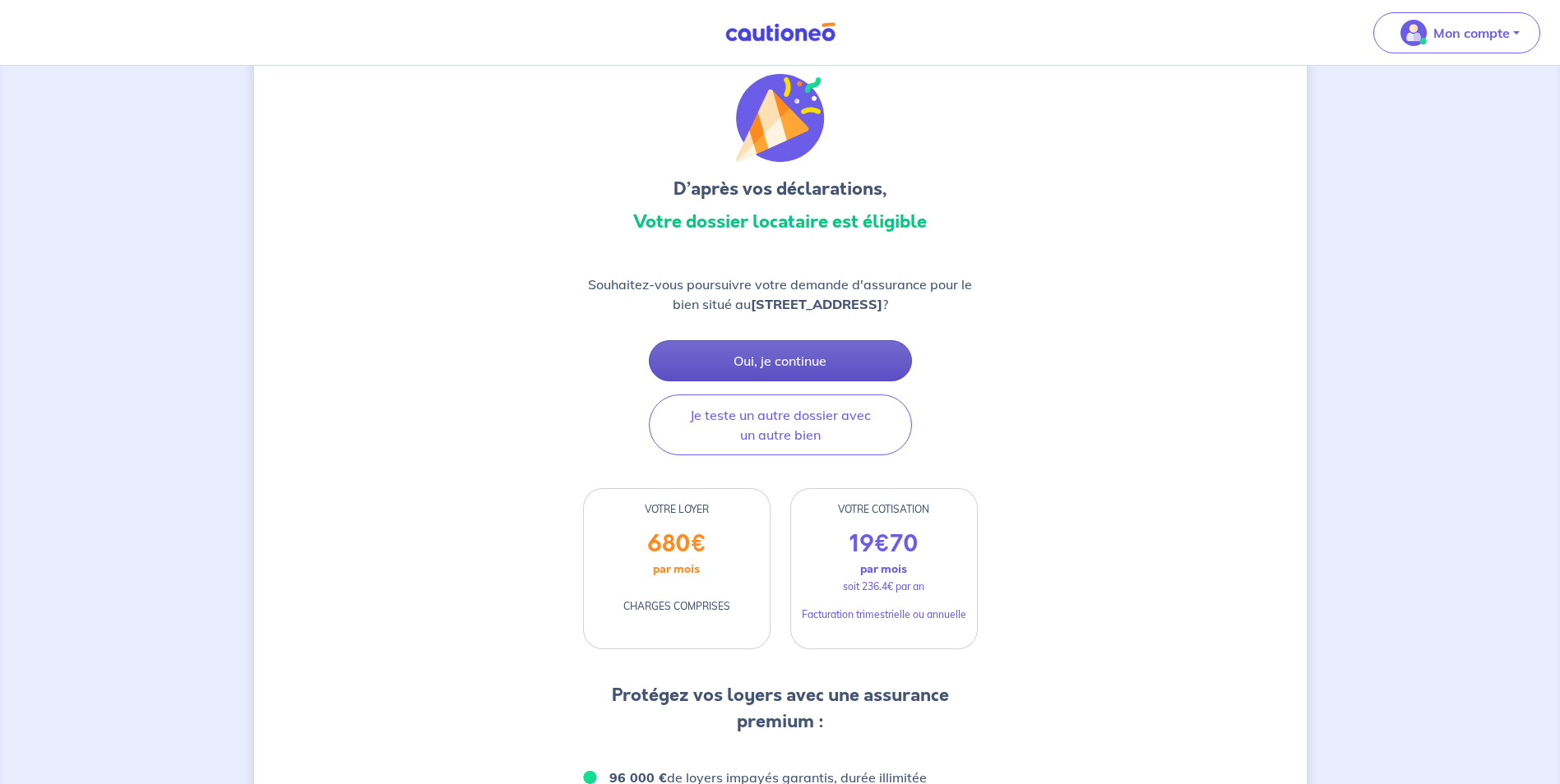
click at [799, 351] on button "Oui, je continue" at bounding box center [780, 361] width 263 height 41
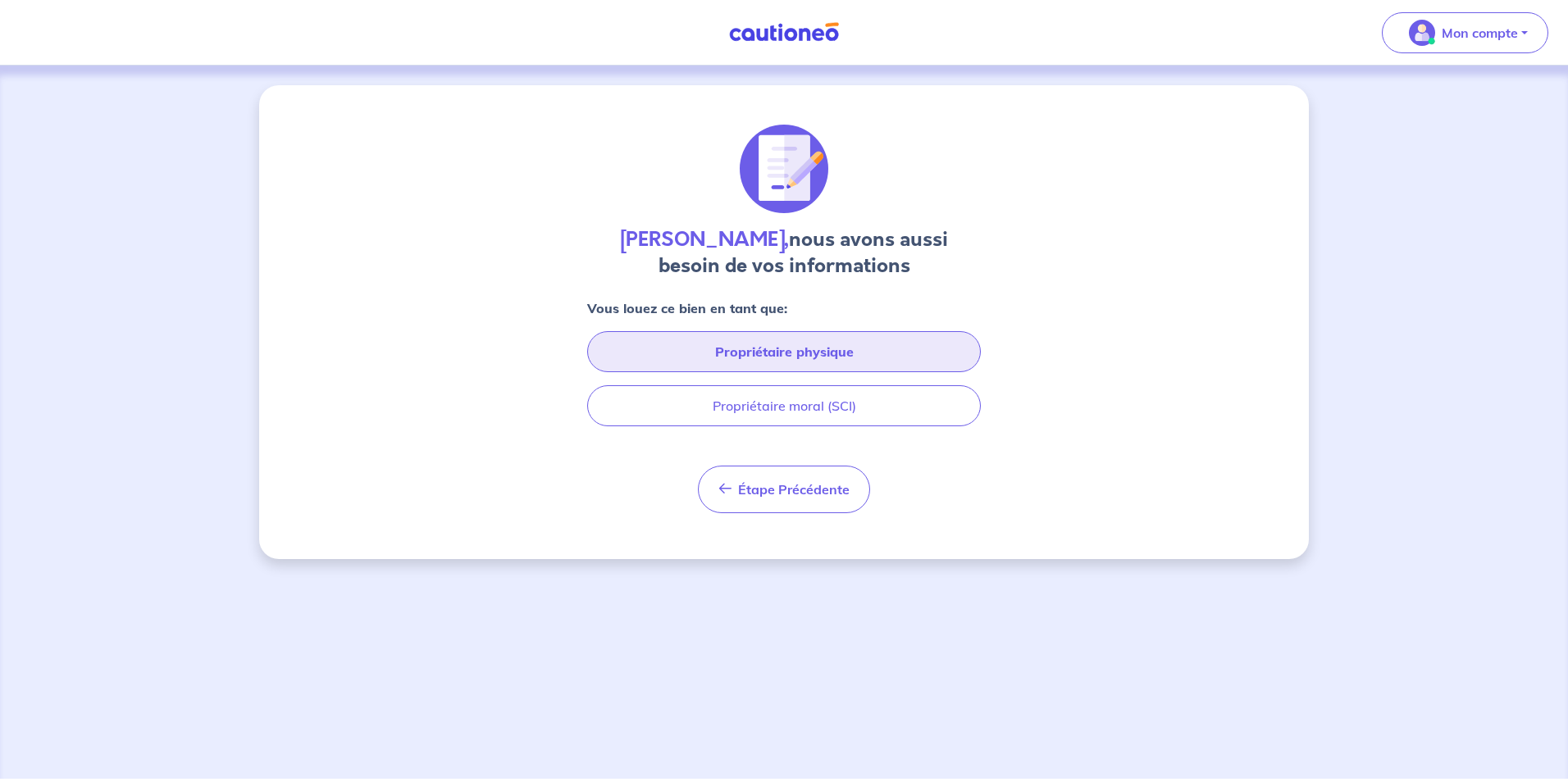
click at [878, 358] on button "Propriétaire physique" at bounding box center [784, 352] width 394 height 41
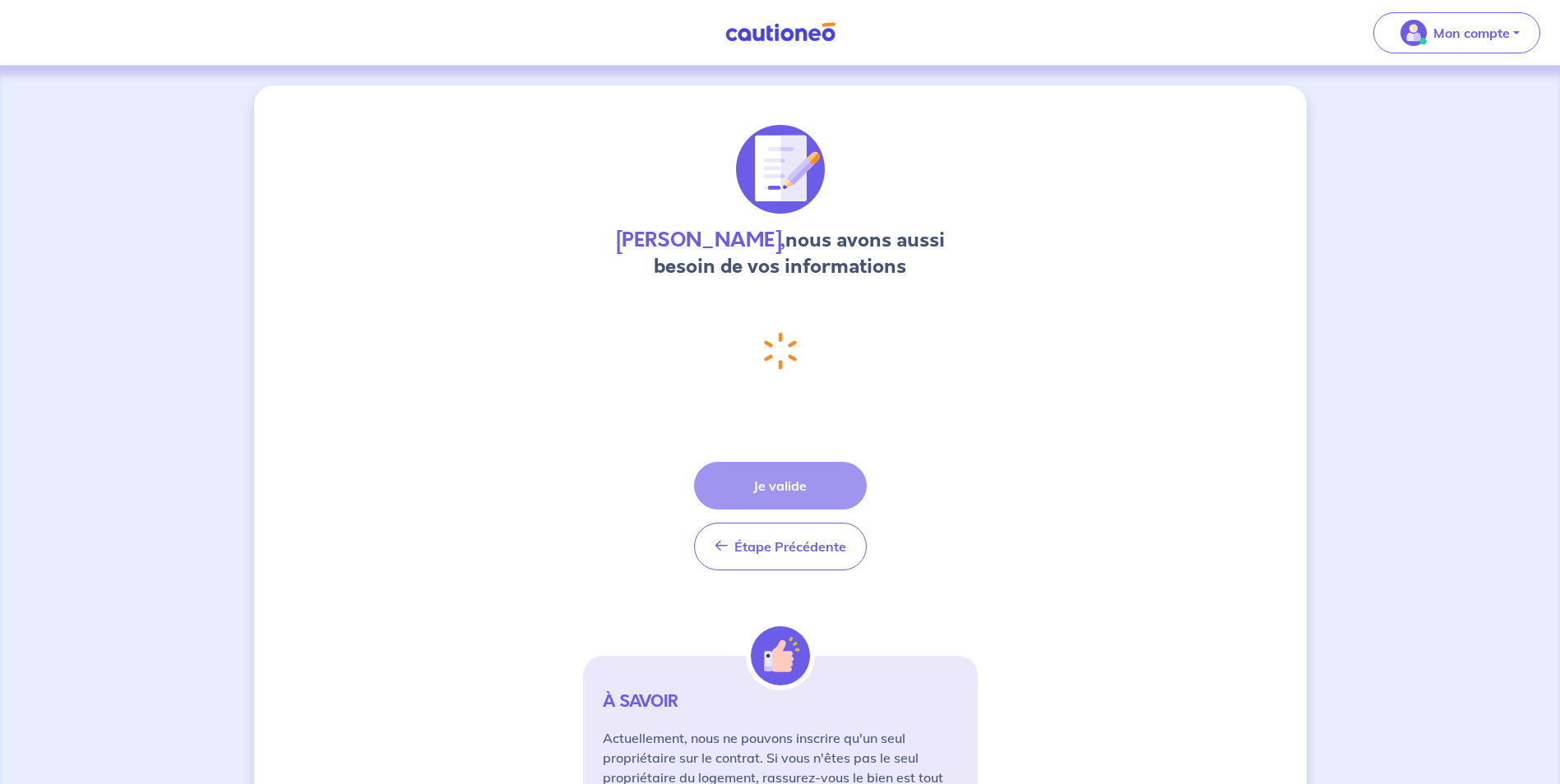
select select "FR"
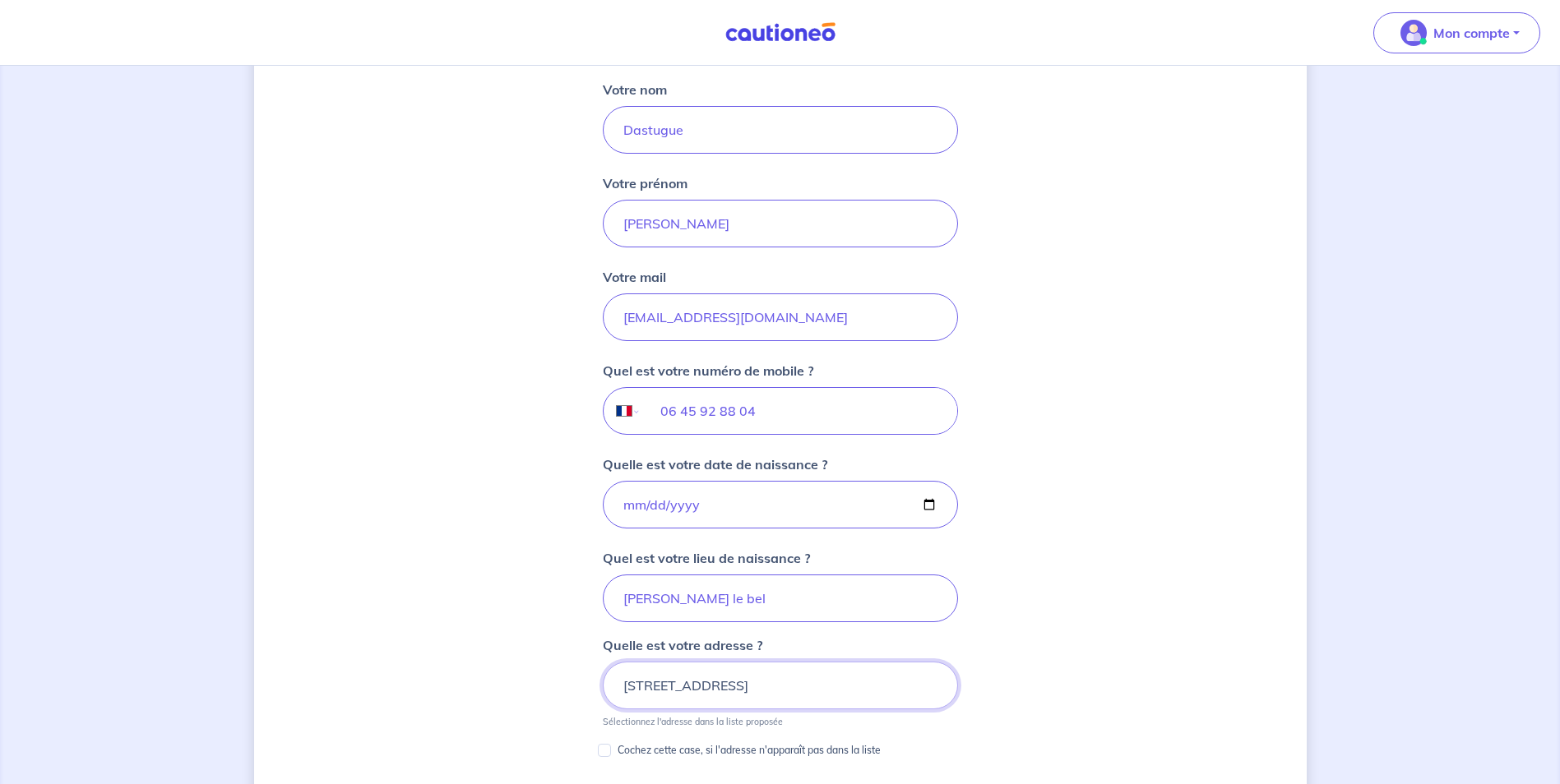
scroll to position [666, 0]
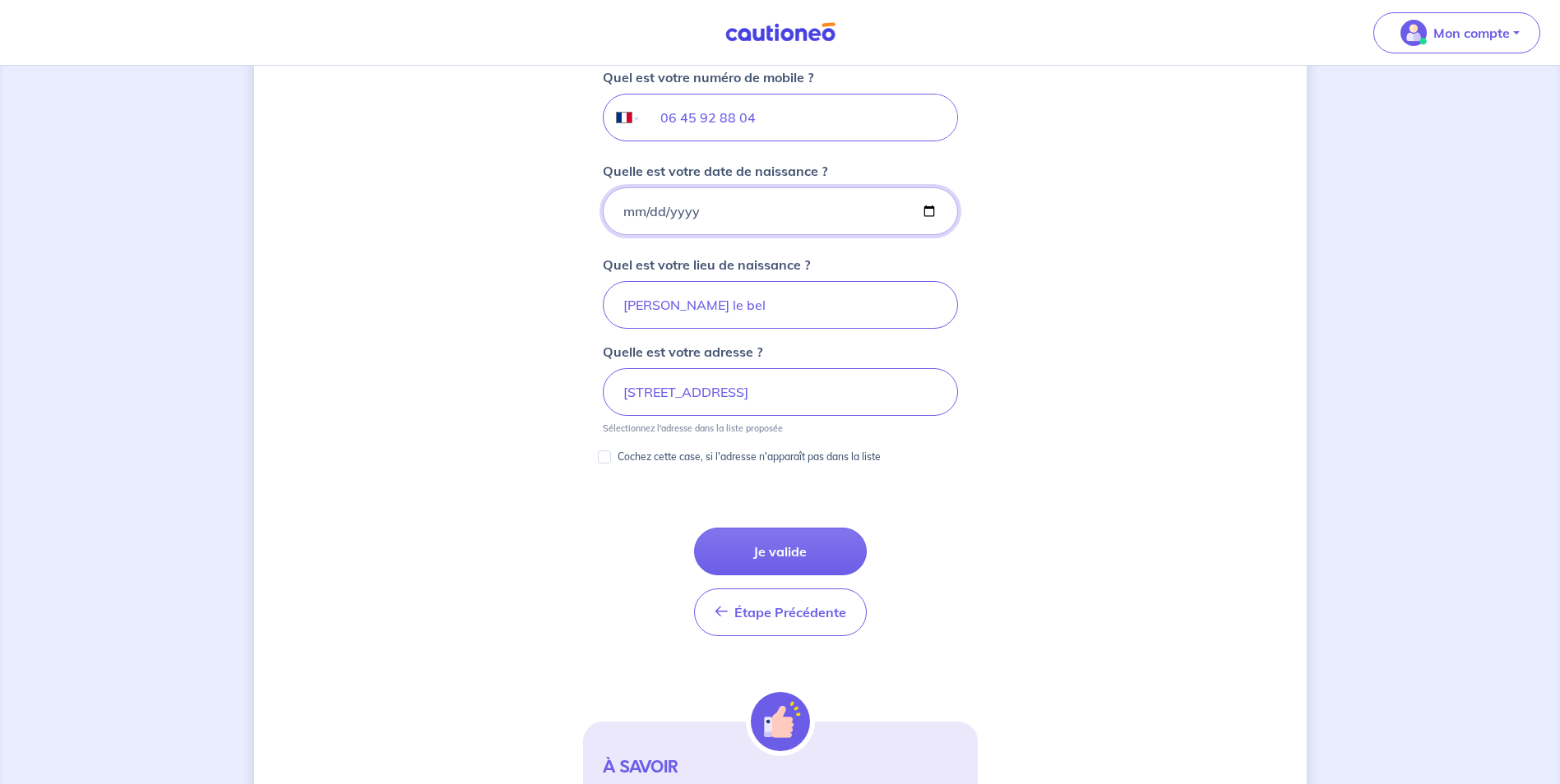
click at [763, 228] on input "[DATE]" at bounding box center [780, 211] width 356 height 48
click at [928, 213] on input "[DATE]" at bounding box center [780, 211] width 356 height 48
click at [1113, 244] on div "[PERSON_NAME], nous avons aussi besoin de vos informations Vous louez ce bien e…" at bounding box center [780, 186] width 1053 height 1532
click at [801, 535] on button "Je valide" at bounding box center [780, 551] width 173 height 48
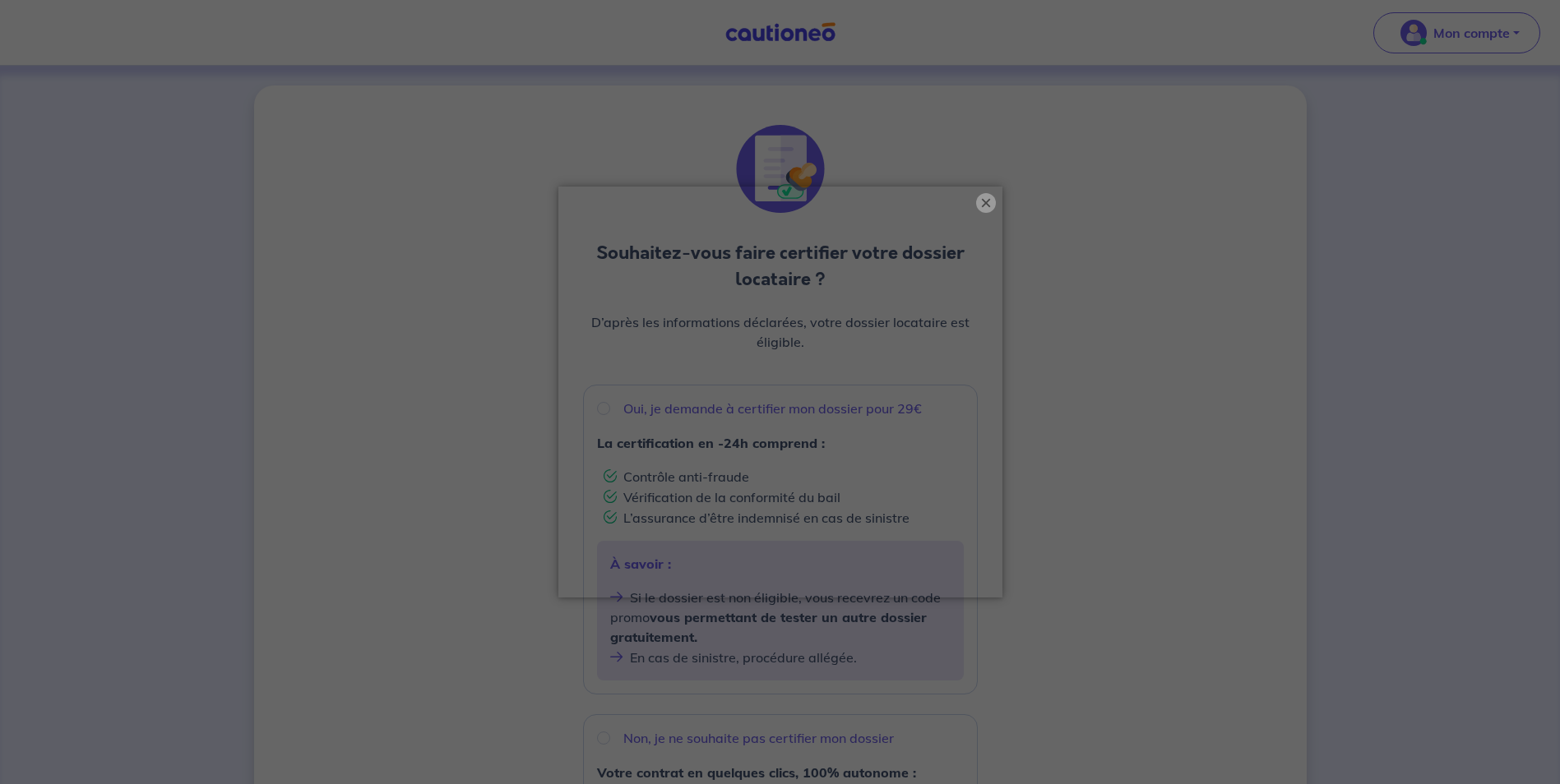
click at [990, 195] on button "×" at bounding box center [985, 203] width 20 height 20
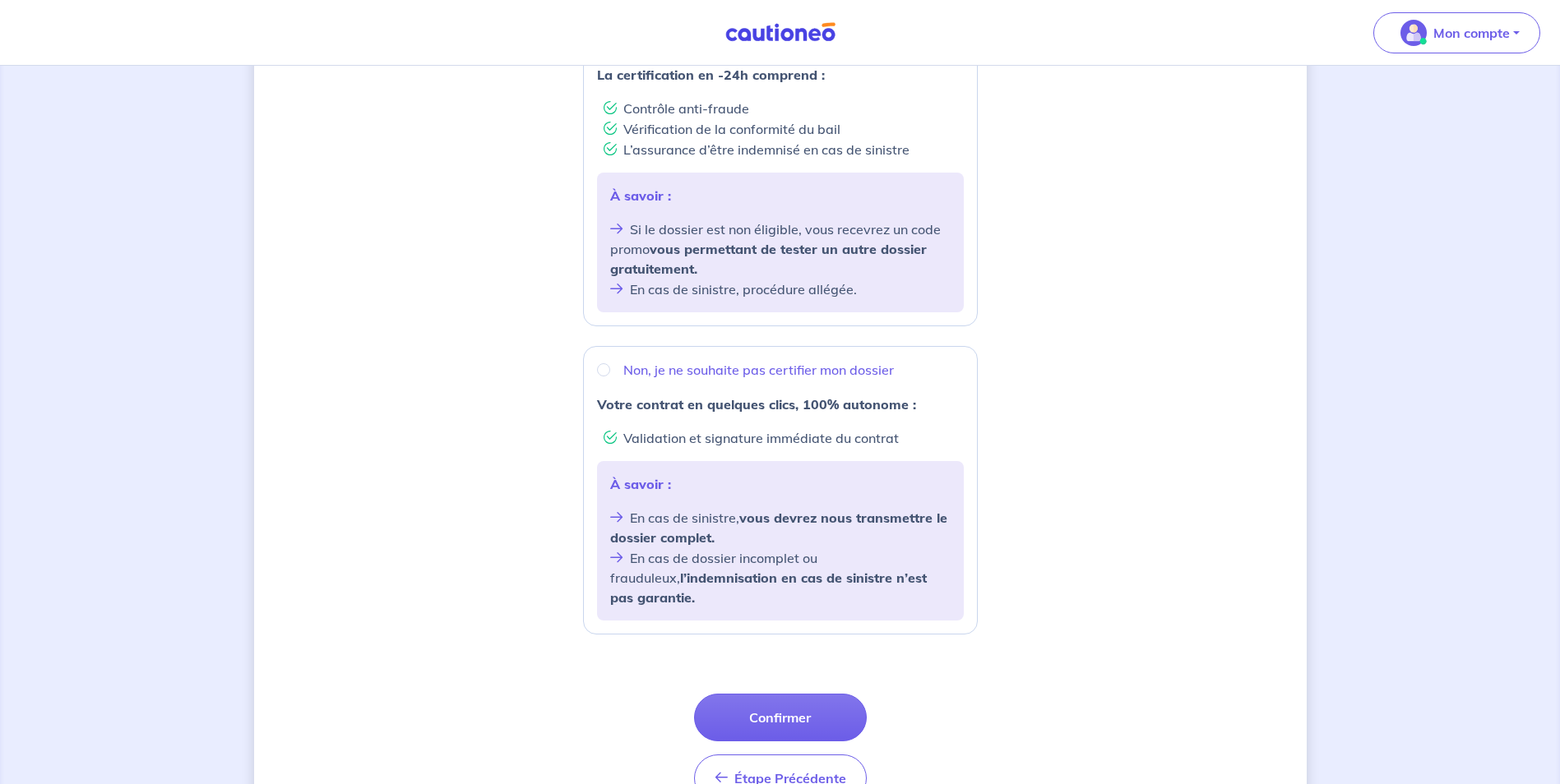
scroll to position [369, 0]
click at [599, 372] on input "Non, je ne souhaite pas certifier mon dossier" at bounding box center [603, 369] width 13 height 13
radio input "true"
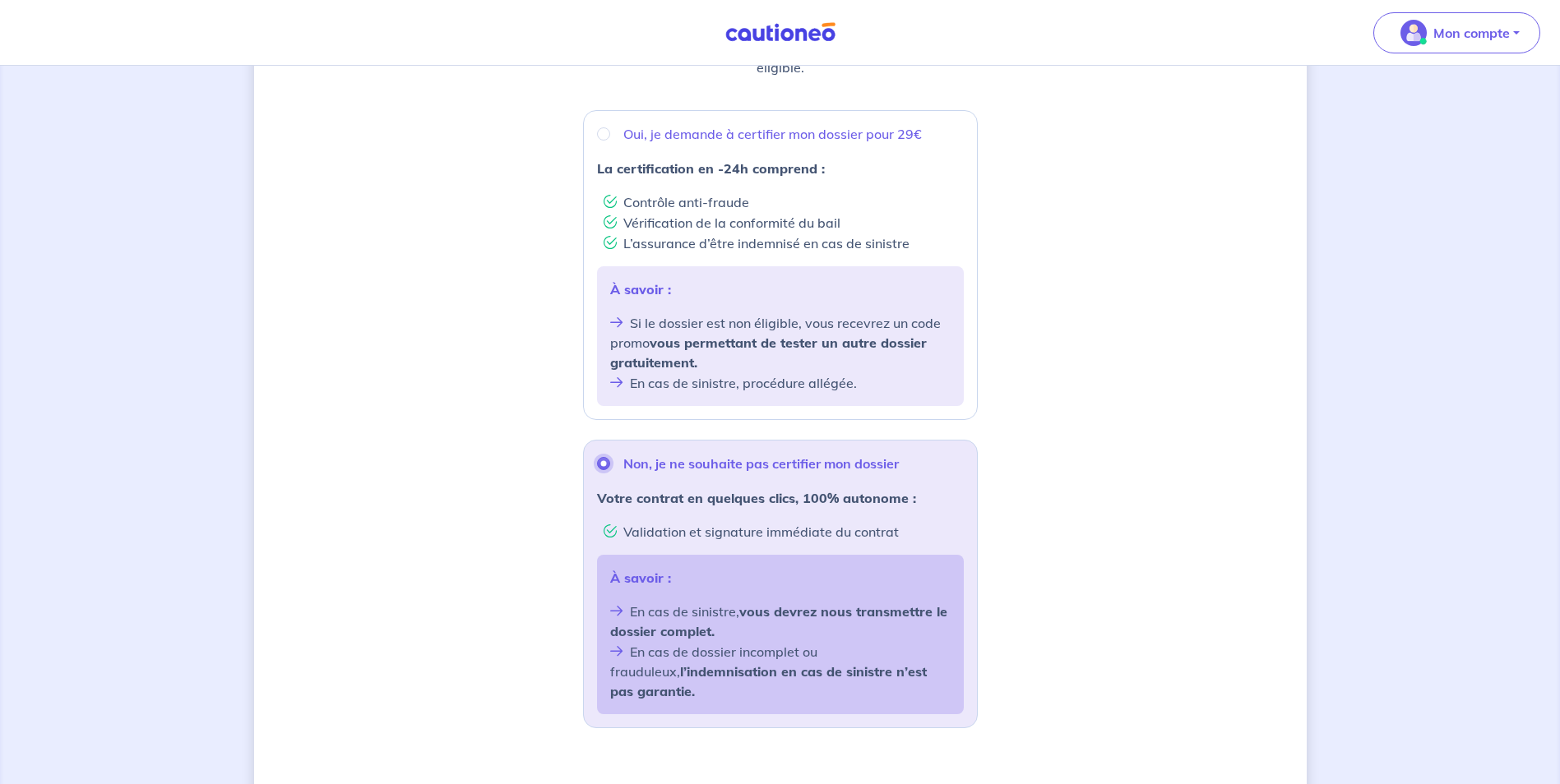
scroll to position [0, 0]
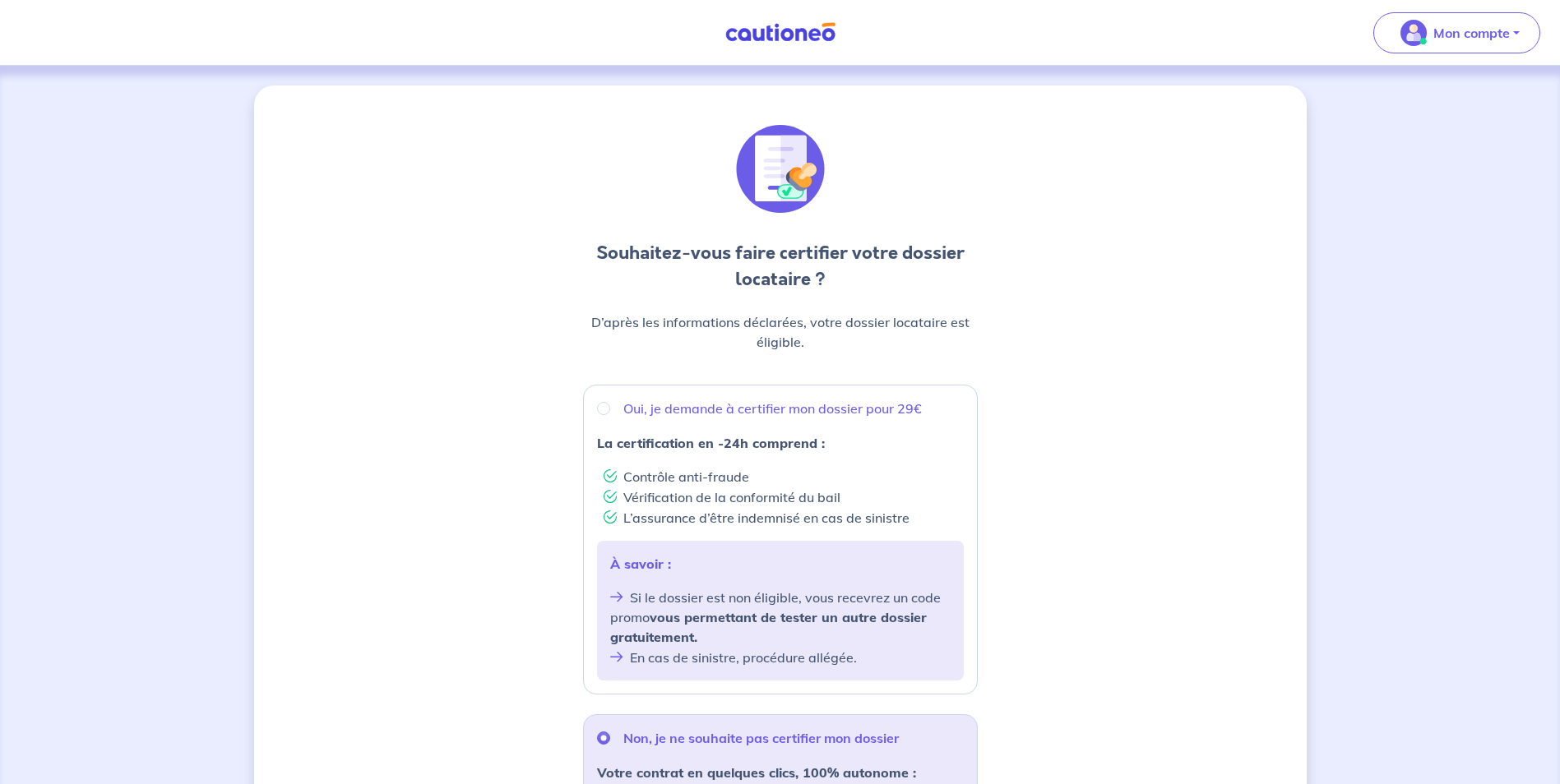
click at [779, 42] on img at bounding box center [780, 33] width 123 height 21
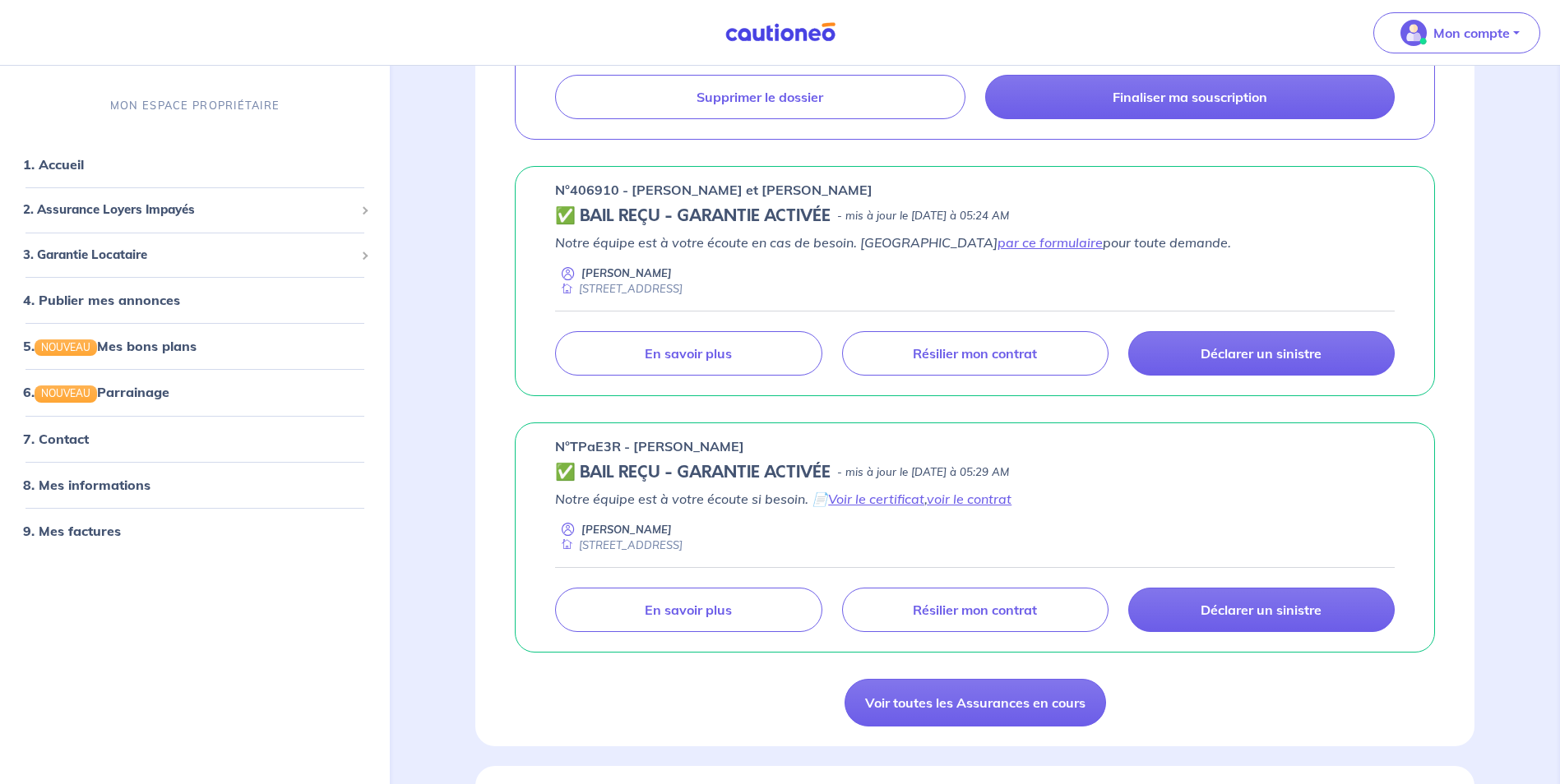
scroll to position [832, 0]
click at [1037, 361] on p "Résilier mon contrat" at bounding box center [975, 353] width 124 height 17
